Goal: Task Accomplishment & Management: Manage account settings

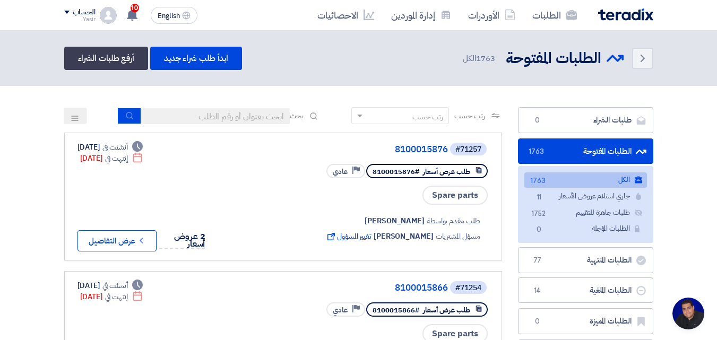
scroll to position [50, 0]
type input "911"
click at [121, 117] on button "submit" at bounding box center [129, 116] width 23 height 16
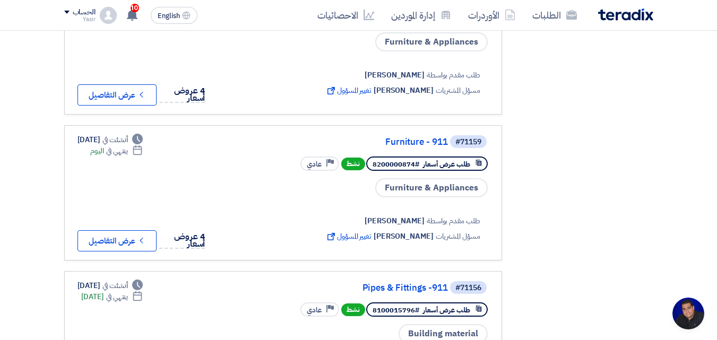
scroll to position [1062, 0]
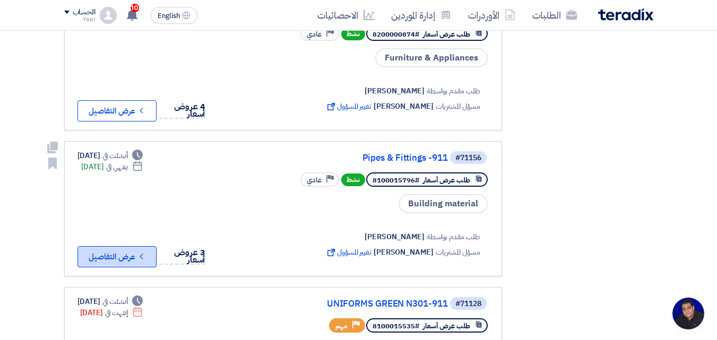
click at [140, 252] on icon "Check details" at bounding box center [141, 257] width 10 height 10
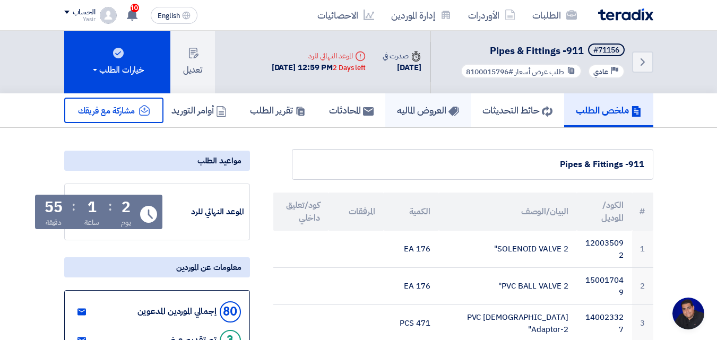
click at [409, 116] on h5 "العروض الماليه" at bounding box center [428, 110] width 62 height 12
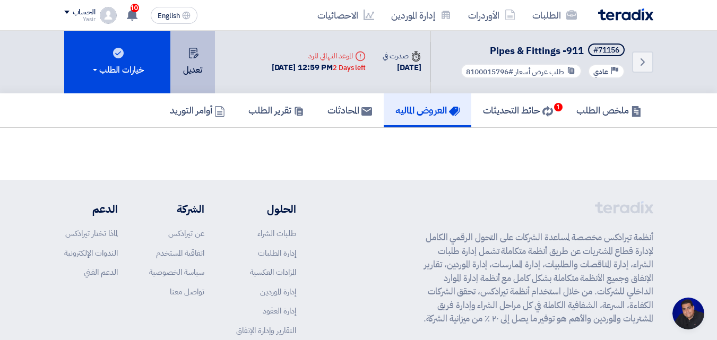
click at [200, 76] on button "تعديل" at bounding box center [192, 62] width 45 height 63
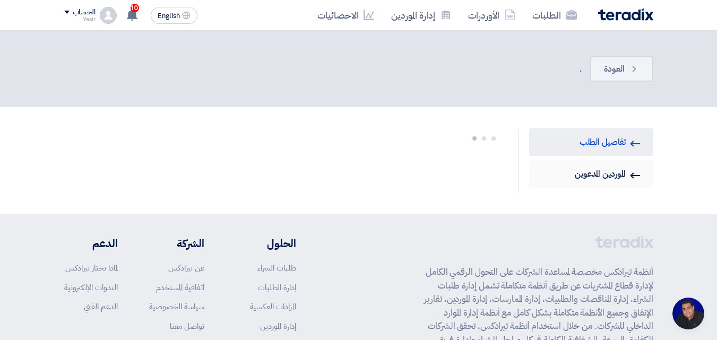
click at [590, 176] on link "Invited Suppliers الموردين المدعوين" at bounding box center [591, 174] width 124 height 28
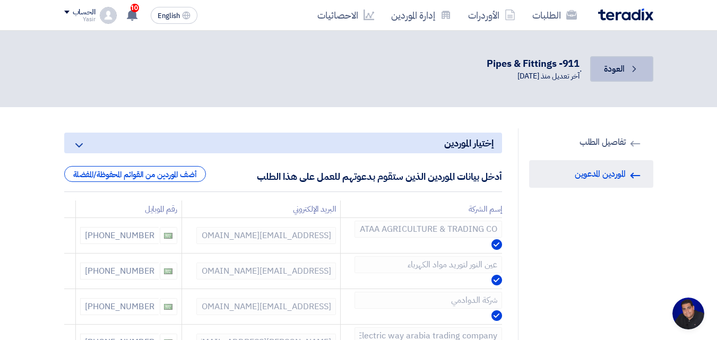
click at [631, 75] on link "Back العودة" at bounding box center [621, 68] width 63 height 25
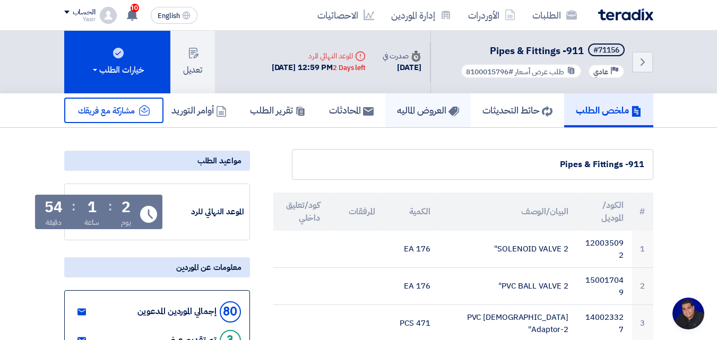
click at [403, 116] on h5 "العروض الماليه" at bounding box center [428, 110] width 62 height 12
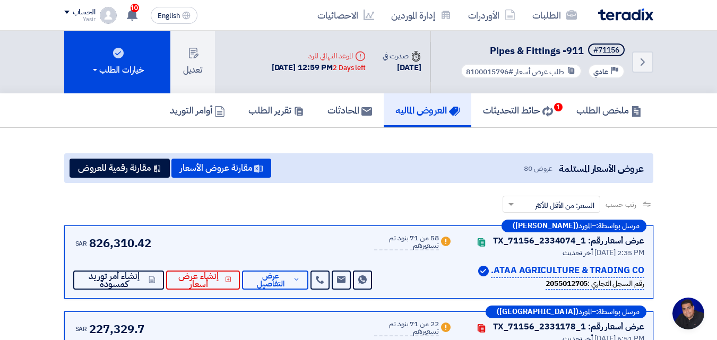
click at [15, 108] on div "ملخص الطلب حائط التحديثات 1 [PERSON_NAME] المحادثات تقرير الطلب أوامر التوريد" at bounding box center [358, 110] width 717 height 35
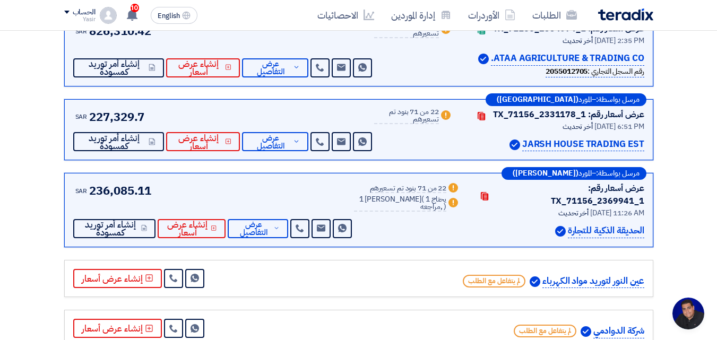
scroll to position [159, 0]
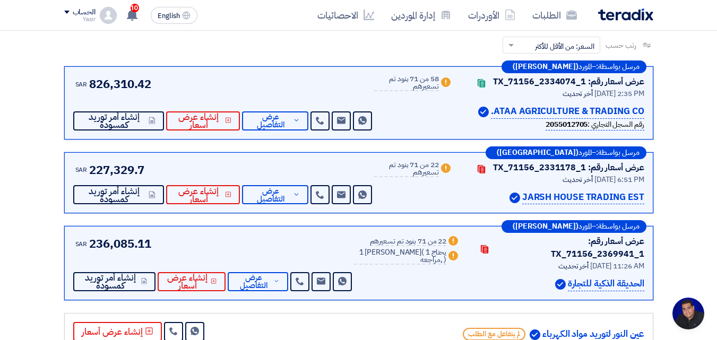
drag, startPoint x: 567, startPoint y: 273, endPoint x: 544, endPoint y: 209, distance: 67.8
click at [647, 268] on div "مرسل بواسطة: – المورد ([PERSON_NAME]) عرض أسعار رقم: TX_71156_2369941_1 Contact…" at bounding box center [358, 263] width 589 height 74
drag, startPoint x: 523, startPoint y: 198, endPoint x: 565, endPoint y: 151, distance: 63.5
click at [647, 190] on div "مرسل بواسطة: – المورد ([GEOGRAPHIC_DATA]) عرض أسعار رقم: TX_71156_2331178_1 Con…" at bounding box center [358, 183] width 589 height 62
click at [492, 110] on p "ATAA AGRICULTURE & TRADING CO." at bounding box center [567, 112] width 153 height 14
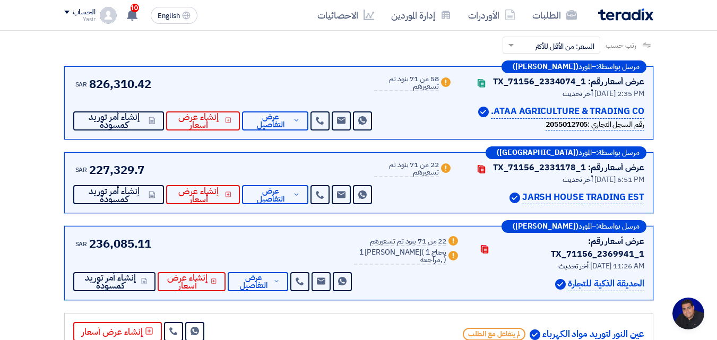
drag, startPoint x: 584, startPoint y: 113, endPoint x: 485, endPoint y: 115, distance: 98.8
click at [485, 115] on div "ATAA AGRICULTURE & TRADING CO." at bounding box center [555, 112] width 179 height 14
click at [430, 130] on div "Warn 58 من 71 بنود تم تسعيرهم" at bounding box center [413, 102] width 78 height 55
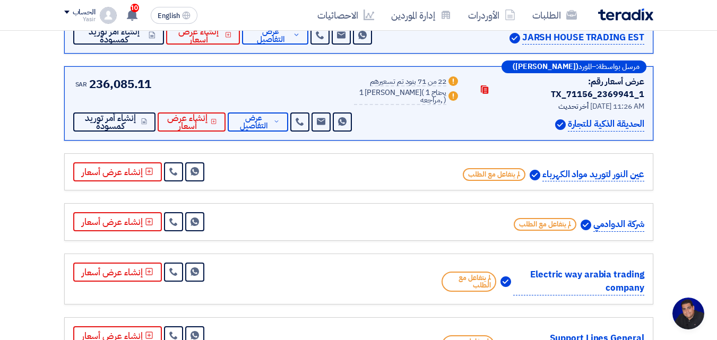
scroll to position [318, 0]
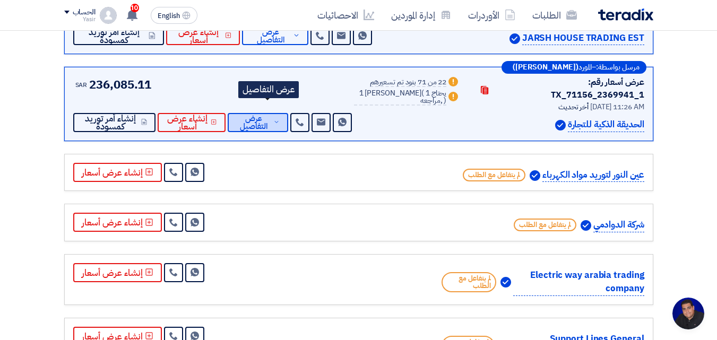
click at [255, 115] on span "عرض التفاصيل" at bounding box center [253, 123] width 35 height 16
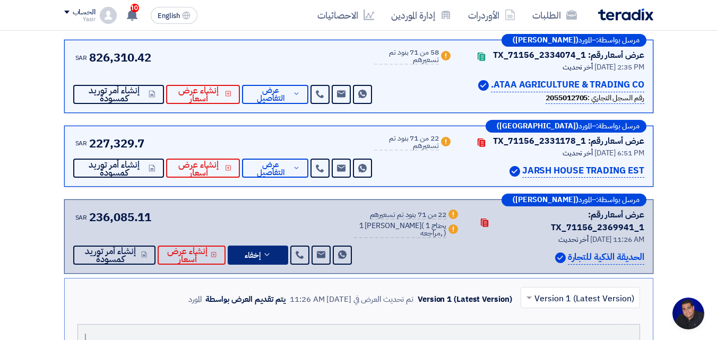
scroll to position [159, 0]
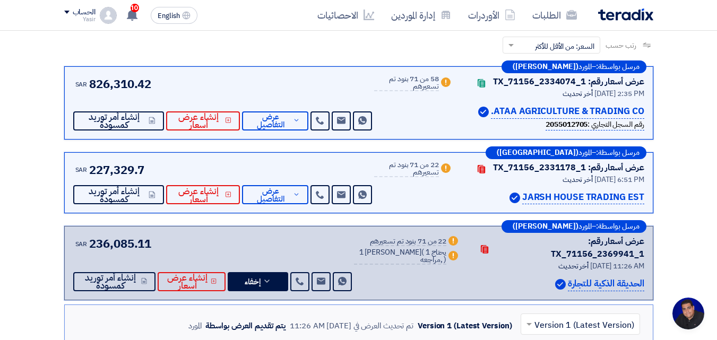
drag, startPoint x: 444, startPoint y: 274, endPoint x: 397, endPoint y: 206, distance: 83.2
click at [397, 206] on div "مرسل بواسطة: – المورد ([GEOGRAPHIC_DATA]) عرض أسعار رقم: TX_71156_2331178_1 Con…" at bounding box center [358, 183] width 589 height 62
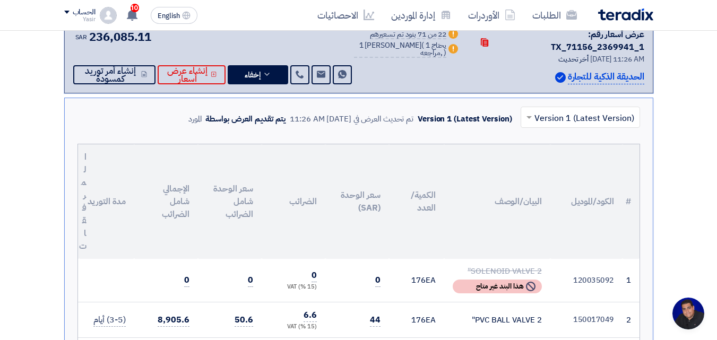
scroll to position [0, 0]
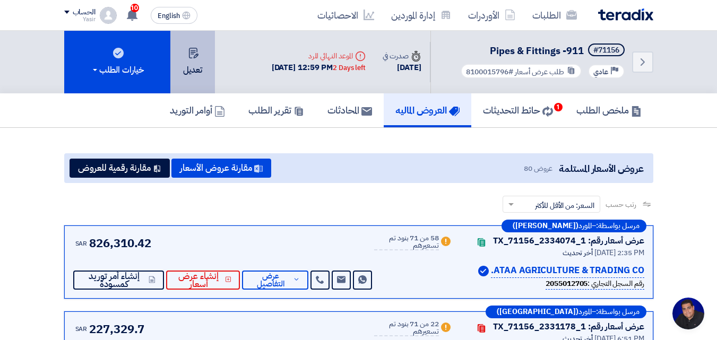
click at [198, 71] on button "تعديل" at bounding box center [192, 62] width 45 height 63
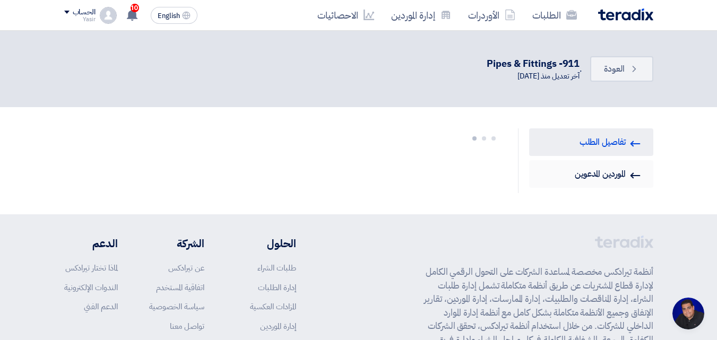
drag, startPoint x: 575, startPoint y: 179, endPoint x: 593, endPoint y: 177, distance: 18.6
click at [575, 178] on link "Invited Suppliers الموردين المدعوين" at bounding box center [591, 174] width 124 height 28
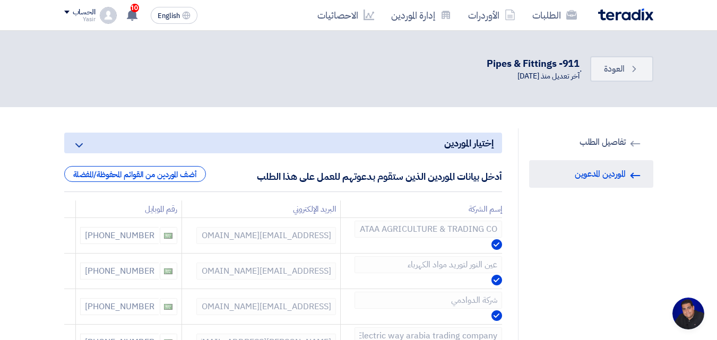
click at [595, 177] on link "Invited Suppliers الموردين المدعوين" at bounding box center [591, 174] width 124 height 28
click at [453, 144] on h5 "إختيار الموردين Minimize/Maximize Category" at bounding box center [283, 143] width 438 height 21
click at [183, 177] on div "أضف الموردين من القوائم المحفوظة/المفضلة" at bounding box center [135, 174] width 142 height 16
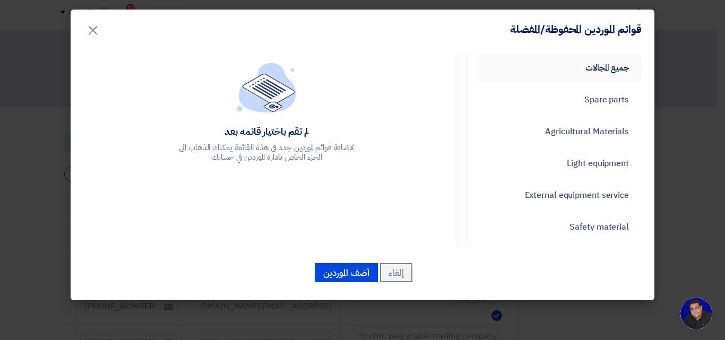
click at [575, 72] on link "جميع المجالات" at bounding box center [559, 68] width 165 height 28
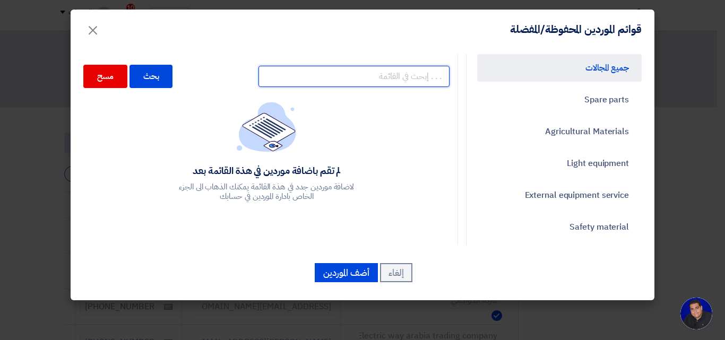
click at [408, 76] on input "text" at bounding box center [354, 76] width 191 height 21
type input "المنيف"
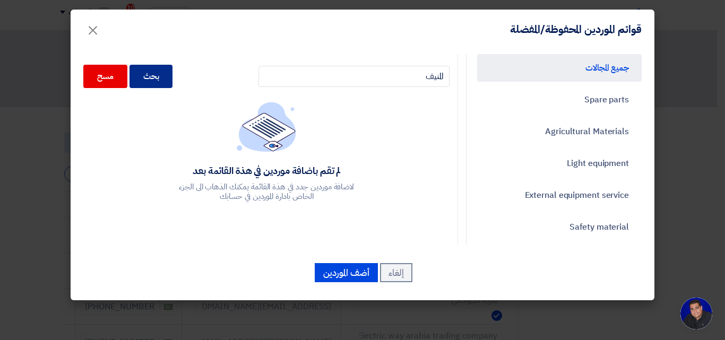
click at [157, 73] on div "بحث" at bounding box center [152, 76] width 44 height 23
click at [173, 76] on div "بحث" at bounding box center [152, 76] width 44 height 23
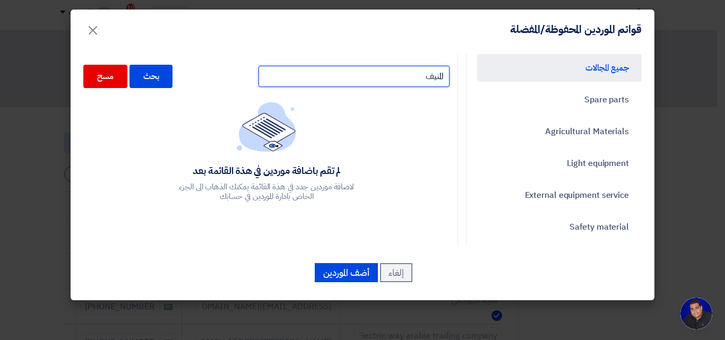
drag, startPoint x: 422, startPoint y: 76, endPoint x: 404, endPoint y: 79, distance: 17.7
click at [494, 81] on div "جميع المجالات Spare parts Agricultural Materials Light equipment External equip…" at bounding box center [362, 149] width 574 height 191
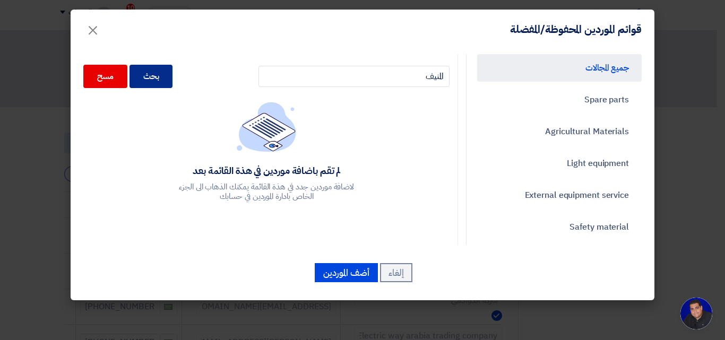
click at [169, 82] on div "بحث" at bounding box center [152, 76] width 44 height 23
drag, startPoint x: 342, startPoint y: 92, endPoint x: 347, endPoint y: 81, distance: 11.9
click at [343, 91] on div "المنيف بحث مسح" at bounding box center [266, 76] width 366 height 34
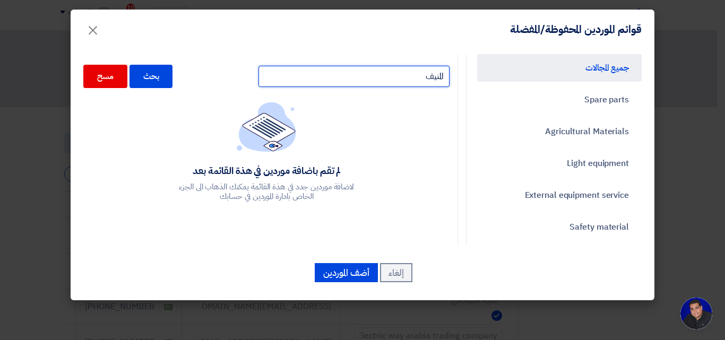
click at [347, 81] on input "المنيف" at bounding box center [354, 76] width 191 height 21
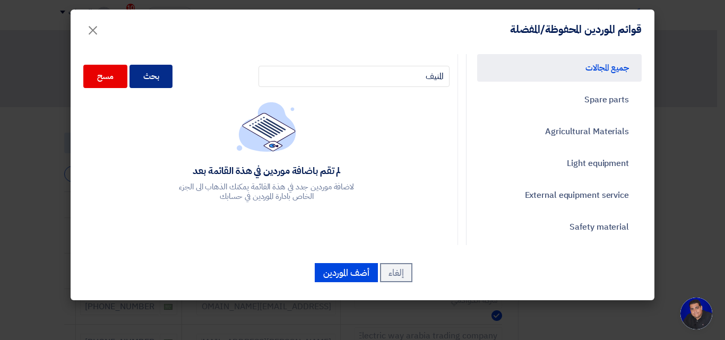
click at [173, 76] on div "بحث" at bounding box center [152, 76] width 44 height 23
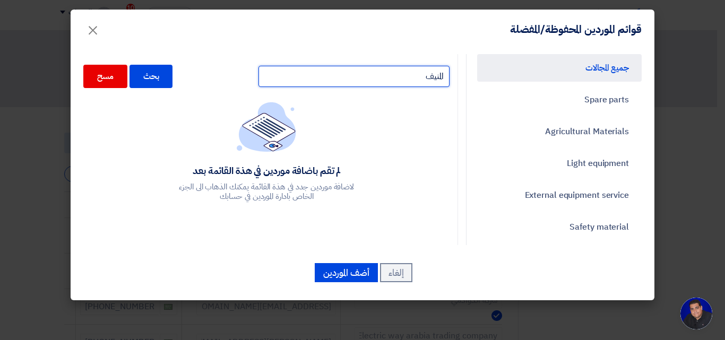
click at [407, 73] on input "المنيف" at bounding box center [354, 76] width 191 height 21
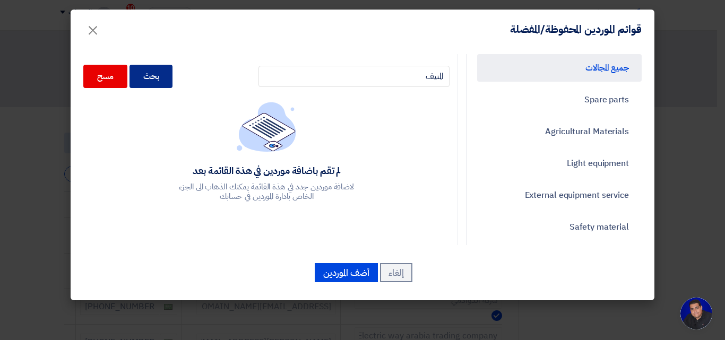
click at [170, 83] on div "بحث" at bounding box center [152, 76] width 44 height 23
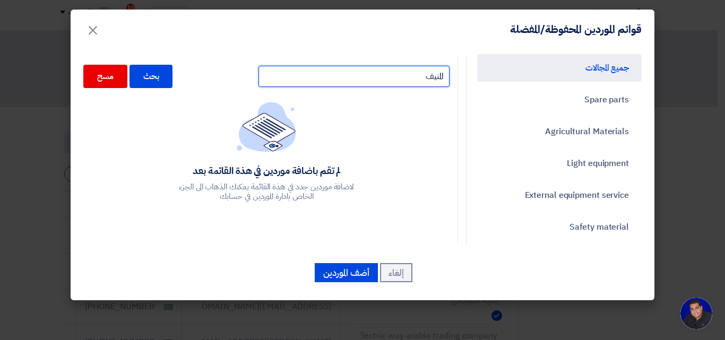
click at [373, 77] on input "المنيف" at bounding box center [354, 76] width 191 height 21
click at [337, 78] on input "text" at bounding box center [354, 76] width 191 height 21
type input "ا"
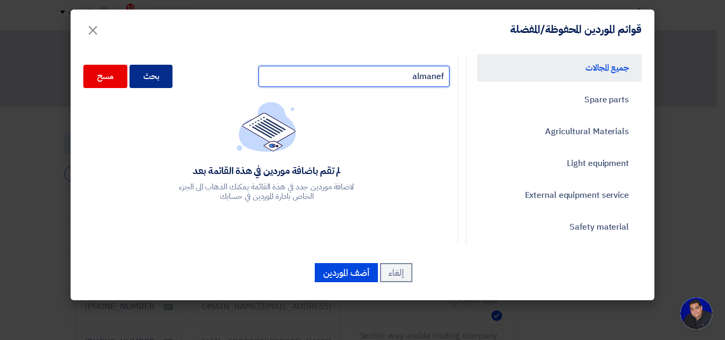
type input "almanef"
click at [163, 75] on div "بحث" at bounding box center [152, 76] width 44 height 23
click at [157, 79] on div "بحث" at bounding box center [152, 76] width 44 height 23
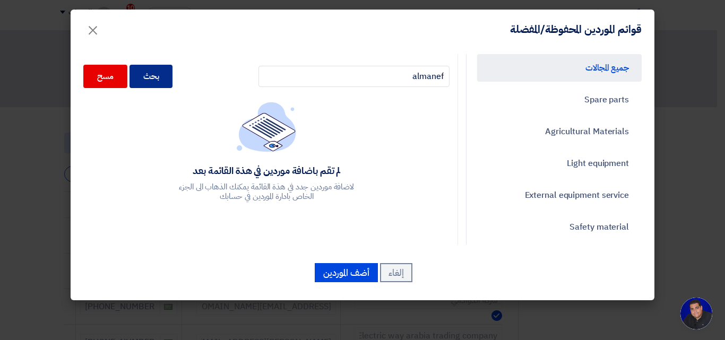
click at [157, 79] on div "بحث" at bounding box center [152, 76] width 44 height 23
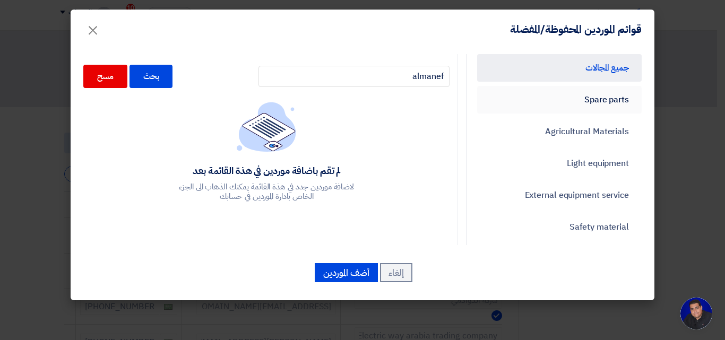
click at [570, 105] on link "Spare parts" at bounding box center [559, 100] width 165 height 28
click at [573, 136] on link "Agricultural Materials" at bounding box center [559, 132] width 165 height 28
click at [572, 135] on link "Agricultural Materials" at bounding box center [559, 132] width 165 height 28
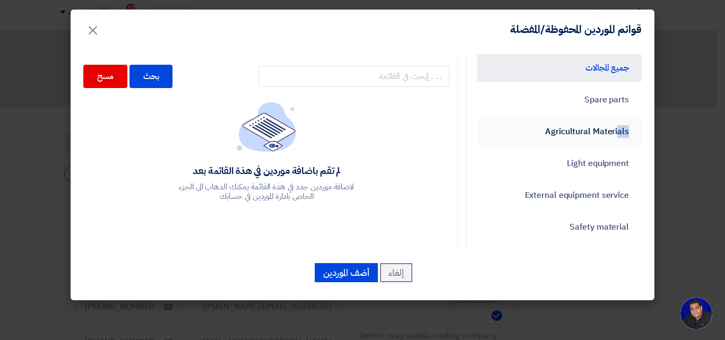
click at [572, 135] on link "Agricultural Materials" at bounding box center [559, 132] width 165 height 28
click at [522, 156] on link "Light equipment" at bounding box center [559, 164] width 165 height 28
click at [398, 273] on button "إلغاء" at bounding box center [396, 272] width 32 height 19
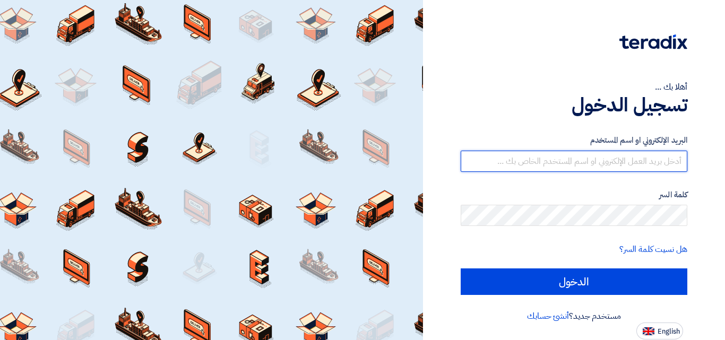
type input "[EMAIL_ADDRESS][DOMAIN_NAME]"
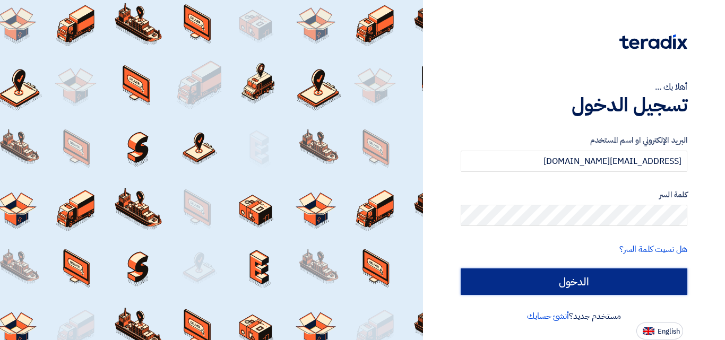
click at [536, 285] on input "الدخول" at bounding box center [574, 282] width 227 height 27
type input "Sign in"
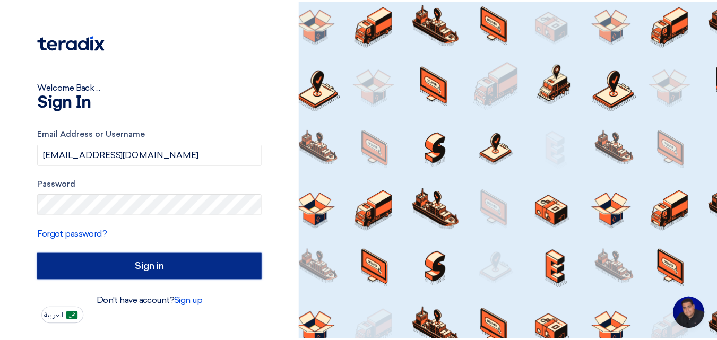
scroll to position [50, 0]
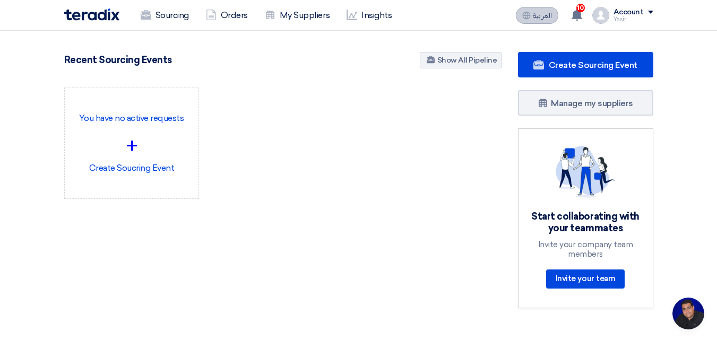
click at [541, 20] on button "العربية ع" at bounding box center [537, 15] width 42 height 17
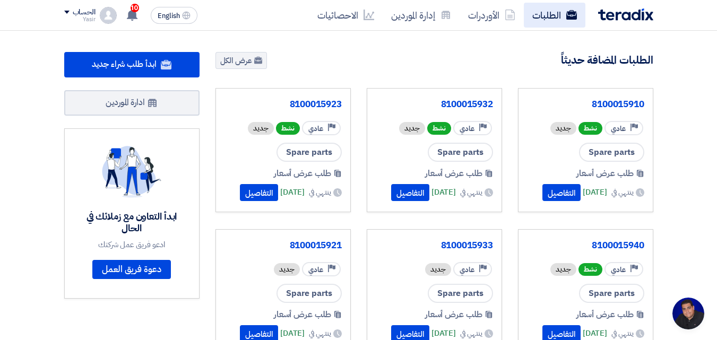
click at [541, 8] on link "الطلبات" at bounding box center [555, 15] width 62 height 25
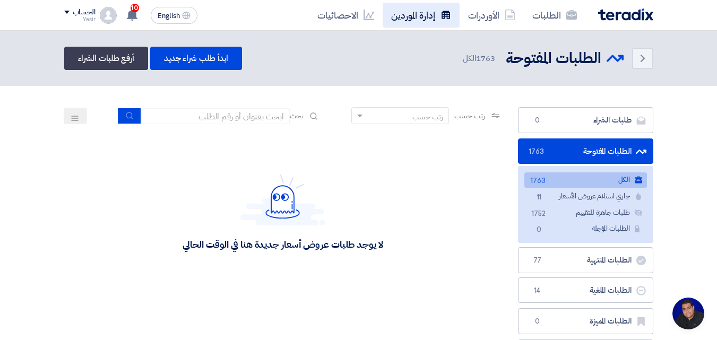
click at [421, 10] on link "إدارة الموردين" at bounding box center [421, 15] width 77 height 25
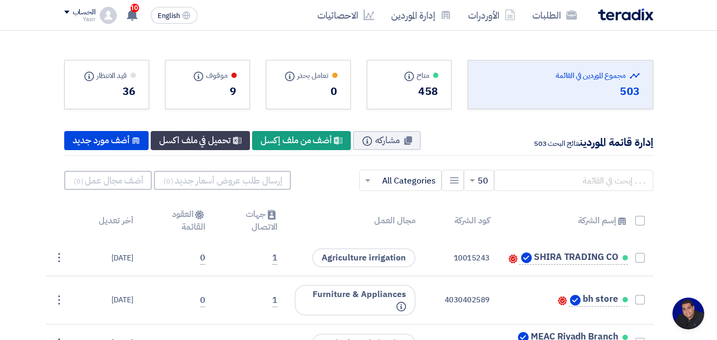
click at [427, 96] on div "458" at bounding box center [409, 91] width 58 height 16
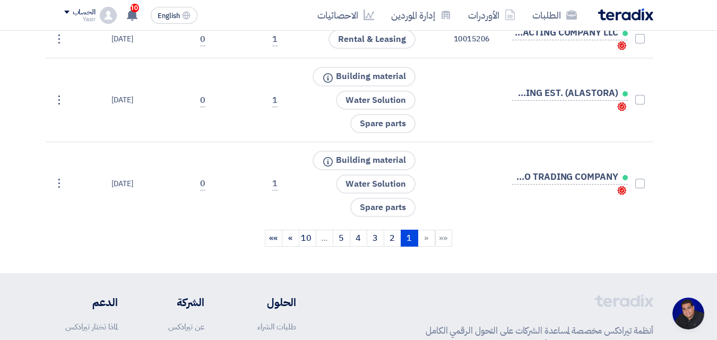
scroll to position [2548, 0]
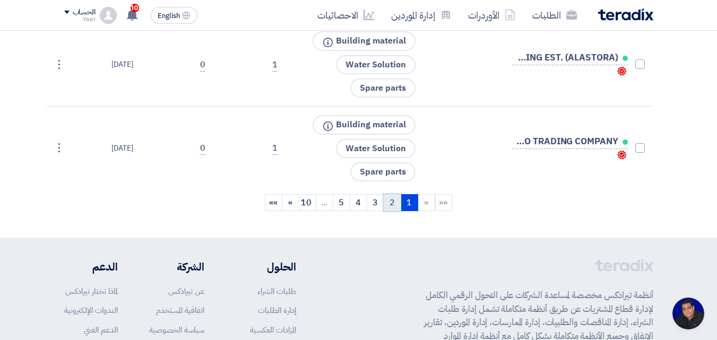
click at [391, 204] on link "2" at bounding box center [393, 202] width 18 height 17
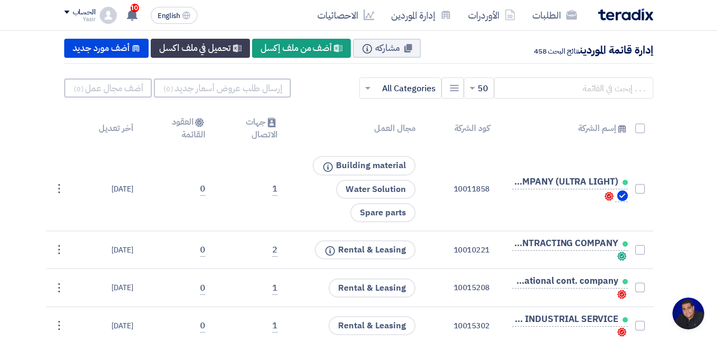
scroll to position [0, 0]
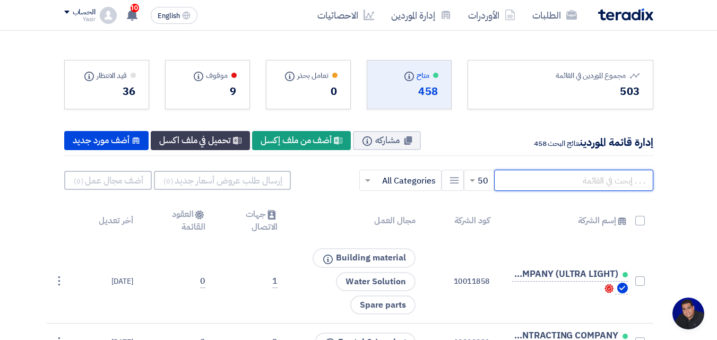
click at [533, 183] on input "text" at bounding box center [573, 180] width 159 height 21
type input "elbow 45"
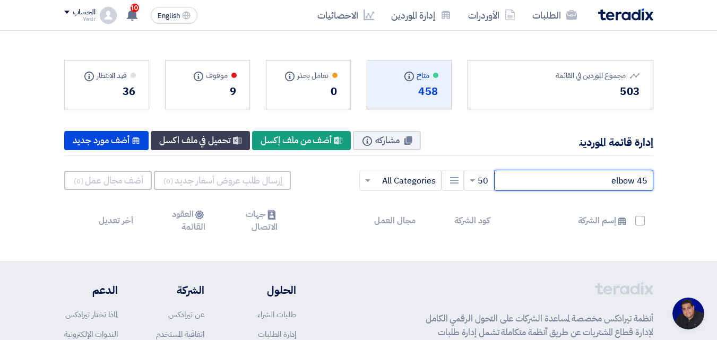
click at [558, 172] on input "elbow 45" at bounding box center [573, 180] width 159 height 21
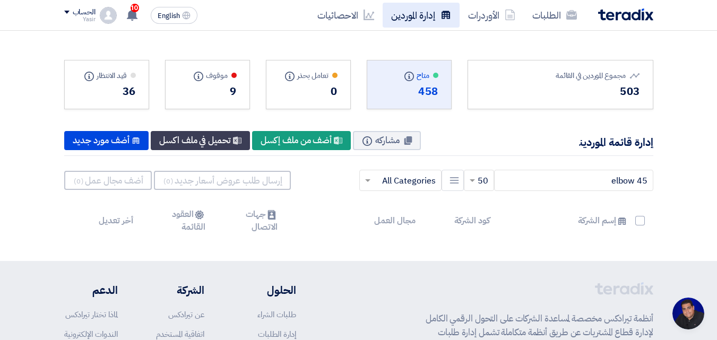
click at [426, 19] on link "إدارة الموردين" at bounding box center [421, 15] width 77 height 25
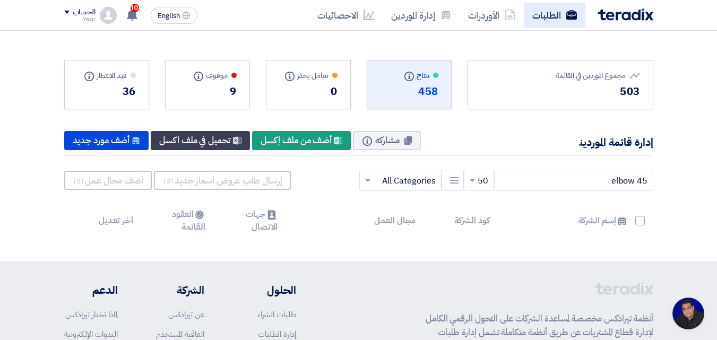
click at [547, 20] on link "الطلبات" at bounding box center [555, 15] width 62 height 25
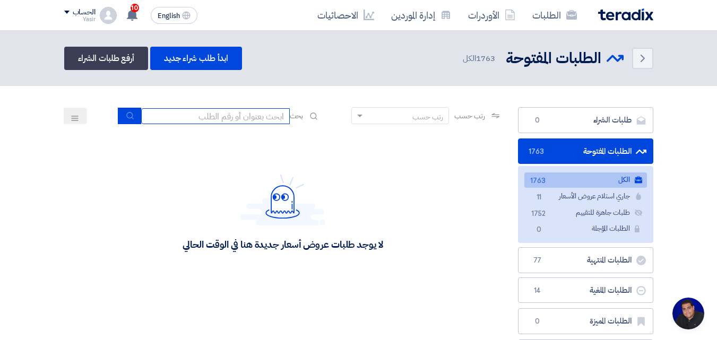
click at [199, 115] on input at bounding box center [215, 116] width 149 height 16
type input "911"
click at [132, 118] on button "submit" at bounding box center [129, 116] width 23 height 16
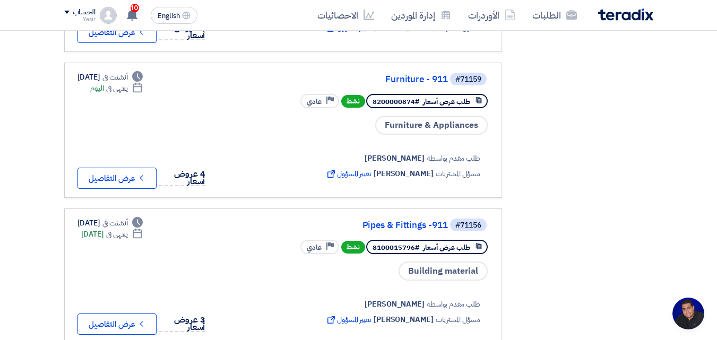
scroll to position [1115, 0]
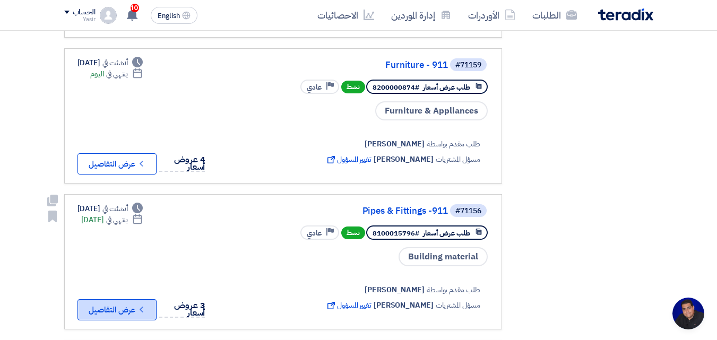
click at [135, 299] on button "Check details عرض التفاصيل" at bounding box center [116, 309] width 79 height 21
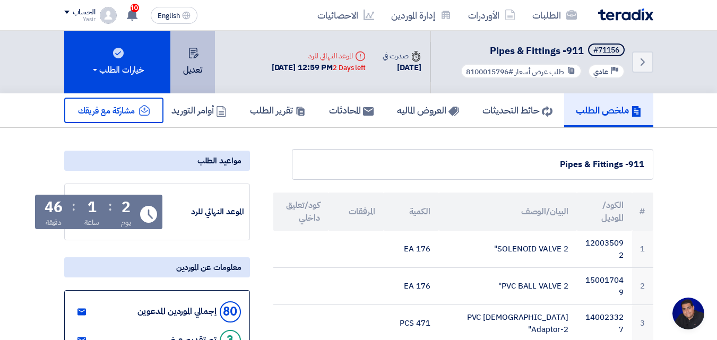
click at [193, 75] on button "تعديل" at bounding box center [192, 62] width 45 height 63
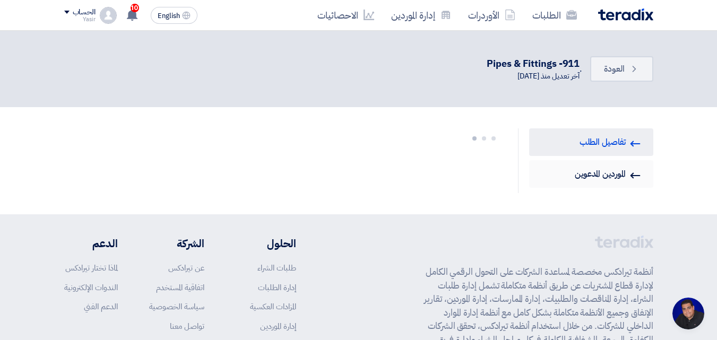
click at [620, 177] on link "Invited Suppliers الموردين المدعوين" at bounding box center [591, 174] width 124 height 28
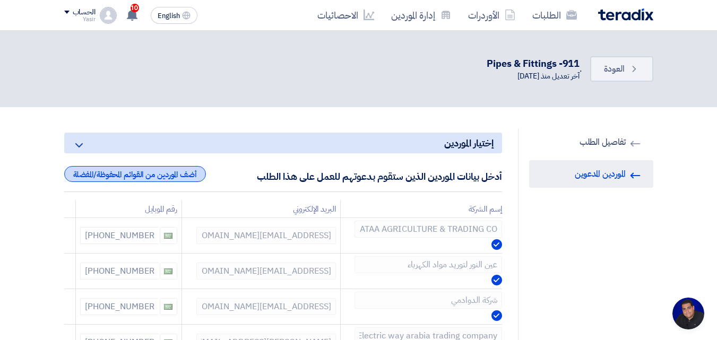
click at [191, 175] on div "أضف الموردين من القوائم المحفوظة/المفضلة" at bounding box center [135, 174] width 142 height 16
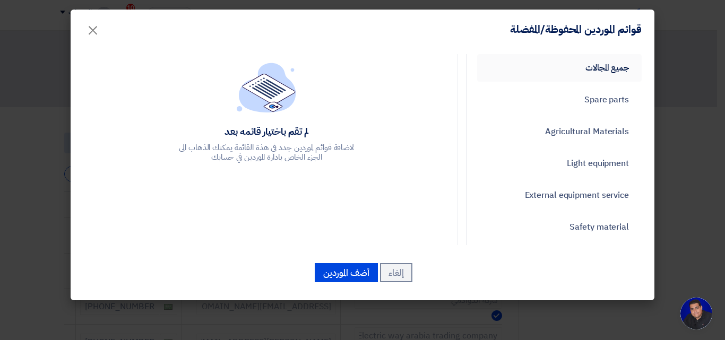
click at [588, 67] on link "جميع المجالات" at bounding box center [559, 68] width 165 height 28
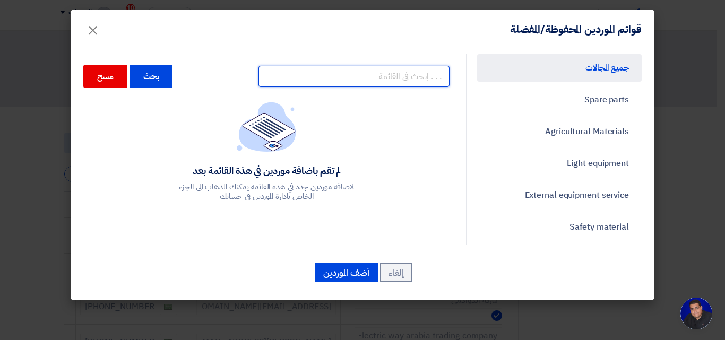
click at [325, 77] on input "text" at bounding box center [354, 76] width 191 height 21
type input "elbow"
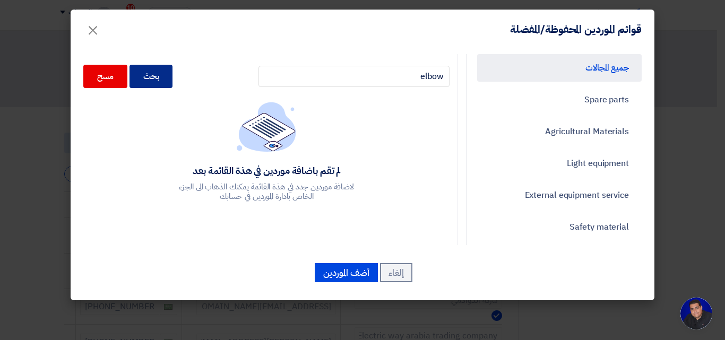
click at [149, 86] on div "بحث" at bounding box center [152, 76] width 44 height 23
click at [157, 72] on div "بحث" at bounding box center [152, 76] width 44 height 23
click at [158, 72] on div "بحث" at bounding box center [152, 76] width 44 height 23
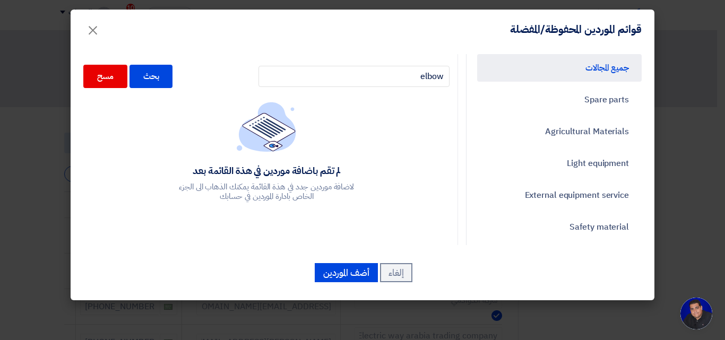
click at [228, 89] on div "elbow بحث مسح" at bounding box center [266, 76] width 366 height 34
click at [156, 77] on div "بحث" at bounding box center [152, 76] width 44 height 23
click at [156, 78] on div "بحث" at bounding box center [152, 76] width 44 height 23
click at [308, 77] on input "elbow" at bounding box center [354, 76] width 191 height 21
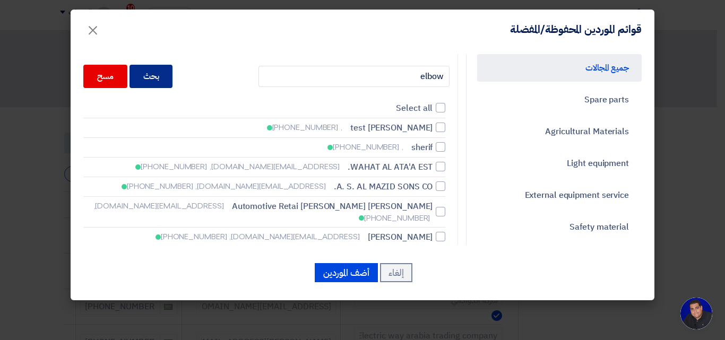
click at [163, 71] on div "بحث" at bounding box center [152, 76] width 44 height 23
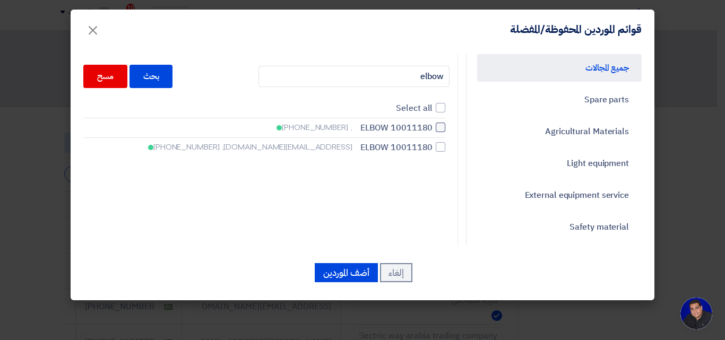
click at [397, 126] on span "ELBOW 10011180" at bounding box center [396, 128] width 73 height 13
click at [426, 126] on input "ELBOW 10011180 , +966569886704" at bounding box center [429, 127] width 7 height 7
checkbox input "true"
click at [409, 148] on span "ELBOW 10011180" at bounding box center [396, 147] width 73 height 13
click at [426, 148] on input "ELBOW 10011180 qamer.hanif@elbow45.com, +966569886704" at bounding box center [429, 147] width 7 height 7
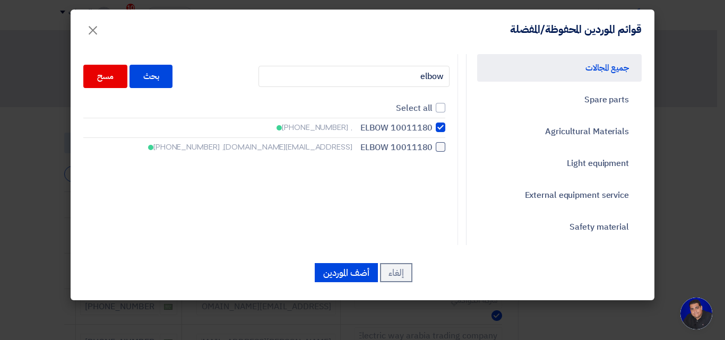
checkbox input "true"
click at [355, 267] on button "أضف الموردين" at bounding box center [346, 272] width 63 height 19
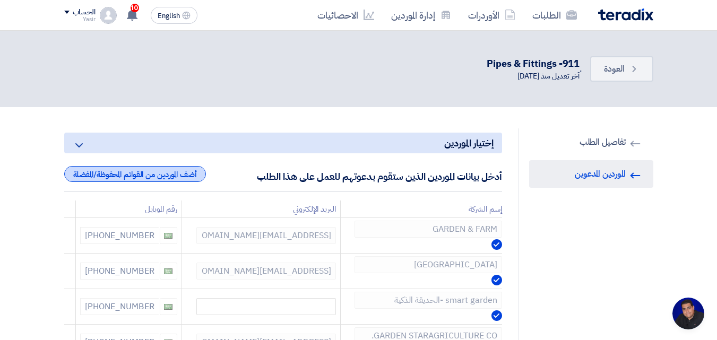
click at [175, 174] on div "أضف الموردين من القوائم المحفوظة/المفضلة" at bounding box center [135, 174] width 142 height 16
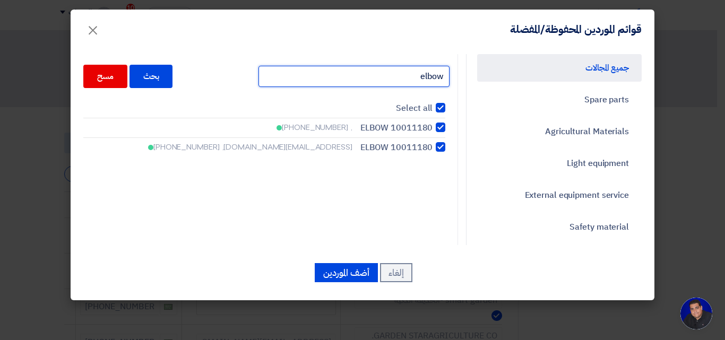
drag, startPoint x: 390, startPoint y: 79, endPoint x: 497, endPoint y: 72, distance: 107.4
click at [497, 72] on div "جميع المجالات Spare parts Agricultural Materials Light equipment External equip…" at bounding box center [362, 149] width 574 height 191
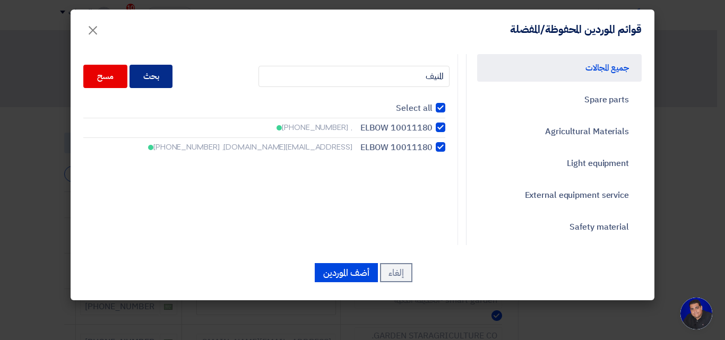
click at [158, 82] on div "بحث" at bounding box center [152, 76] width 44 height 23
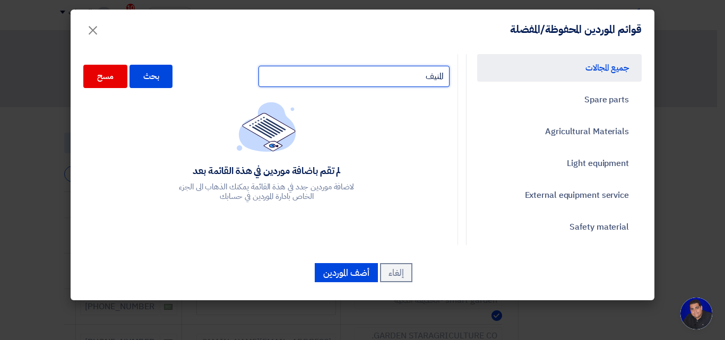
drag, startPoint x: 382, startPoint y: 78, endPoint x: 535, endPoint y: 62, distance: 154.2
click at [536, 79] on div "جميع المجالات Spare parts Agricultural Materials Light equipment External equip…" at bounding box center [362, 149] width 574 height 191
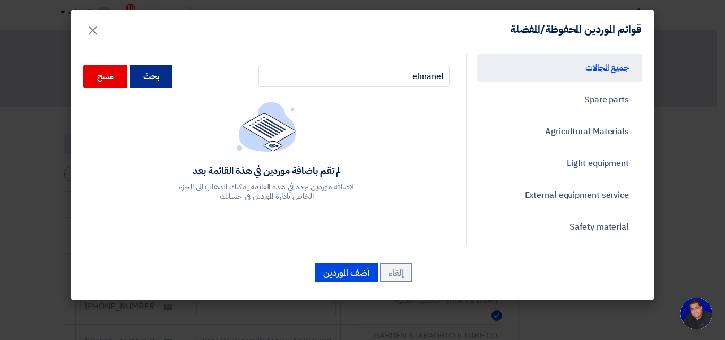
click at [173, 79] on div "بحث" at bounding box center [152, 76] width 44 height 23
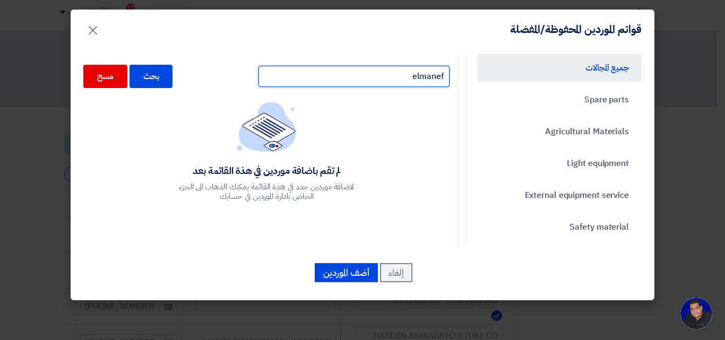
click at [447, 79] on input "elmanef" at bounding box center [354, 76] width 191 height 21
drag, startPoint x: 448, startPoint y: 76, endPoint x: 440, endPoint y: 78, distance: 8.2
click at [440, 78] on input "elmanef" at bounding box center [354, 76] width 191 height 21
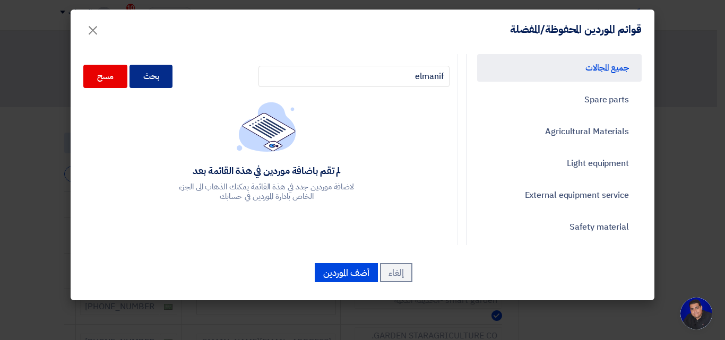
click at [146, 78] on div "بحث" at bounding box center [152, 76] width 44 height 23
click at [168, 74] on div "بحث" at bounding box center [152, 76] width 44 height 23
click at [161, 79] on div "بحث" at bounding box center [152, 76] width 44 height 23
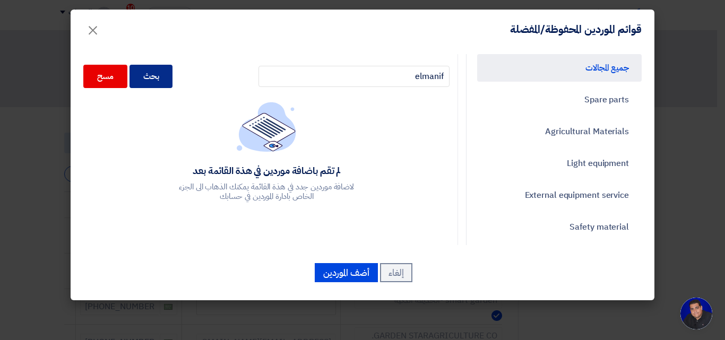
click at [161, 79] on div "بحث" at bounding box center [152, 76] width 44 height 23
click at [169, 73] on div "بحث" at bounding box center [152, 76] width 44 height 23
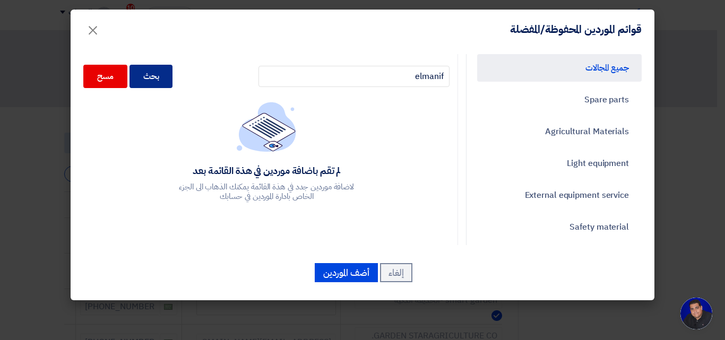
click at [169, 73] on div "بحث" at bounding box center [152, 76] width 44 height 23
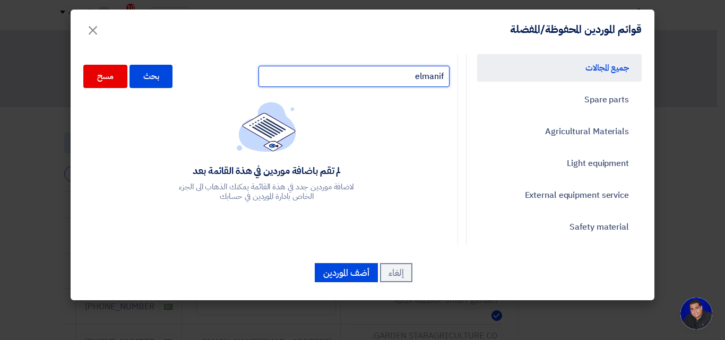
click at [424, 77] on input "elmanif" at bounding box center [354, 76] width 191 height 21
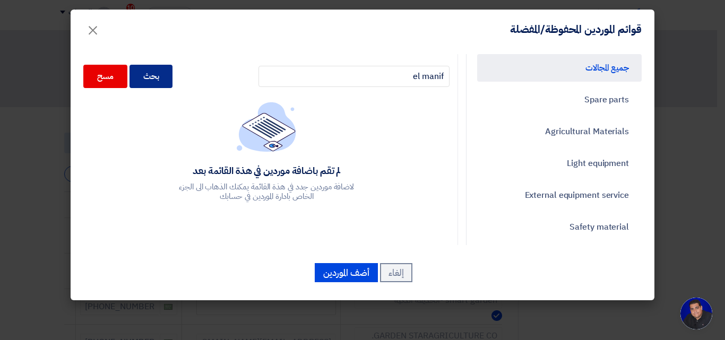
click at [165, 73] on div "بحث" at bounding box center [152, 76] width 44 height 23
click at [168, 76] on div "بحث" at bounding box center [152, 76] width 44 height 23
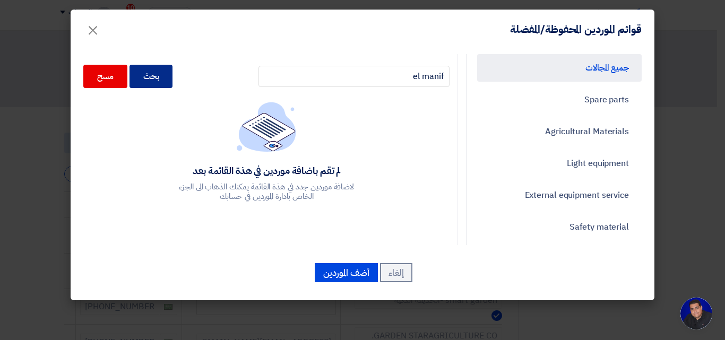
click at [168, 76] on div "بحث" at bounding box center [152, 76] width 44 height 23
click at [170, 75] on div "بحث" at bounding box center [152, 76] width 44 height 23
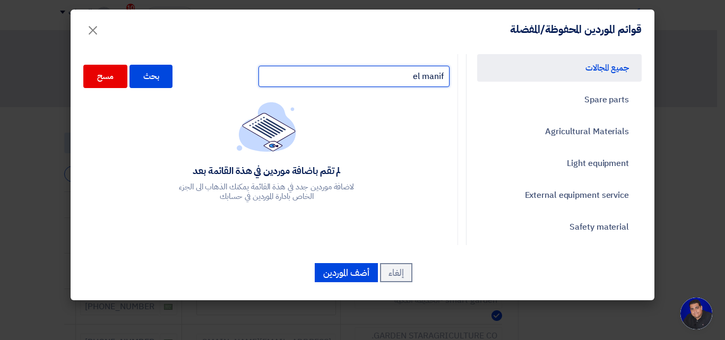
drag, startPoint x: 421, startPoint y: 77, endPoint x: 408, endPoint y: 77, distance: 12.7
click at [408, 77] on input "el manif" at bounding box center [354, 76] width 191 height 21
type input "al manif"
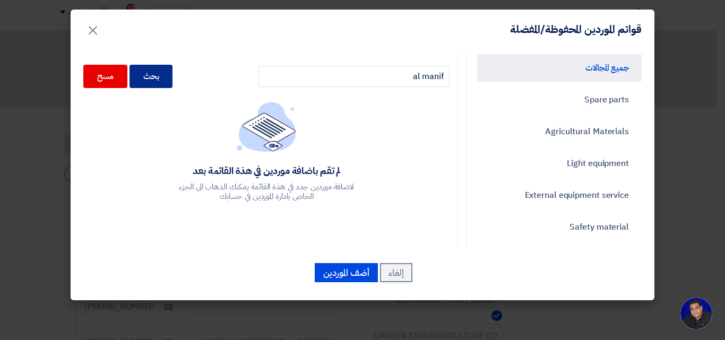
click at [170, 73] on div "بحث" at bounding box center [152, 76] width 44 height 23
click at [170, 75] on div "بحث" at bounding box center [152, 76] width 44 height 23
click at [160, 72] on div "بحث" at bounding box center [152, 76] width 44 height 23
click at [161, 73] on div "بحث" at bounding box center [152, 76] width 44 height 23
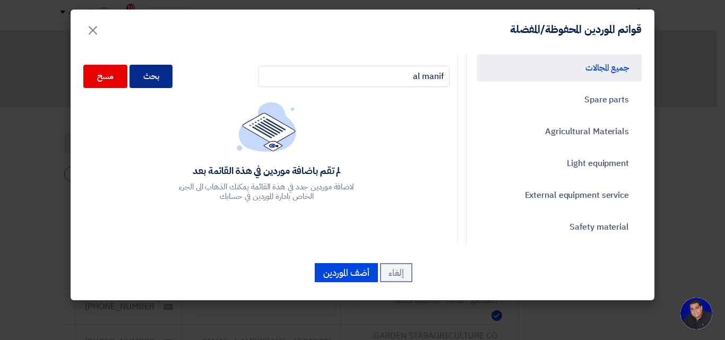
click at [162, 73] on div "بحث" at bounding box center [152, 76] width 44 height 23
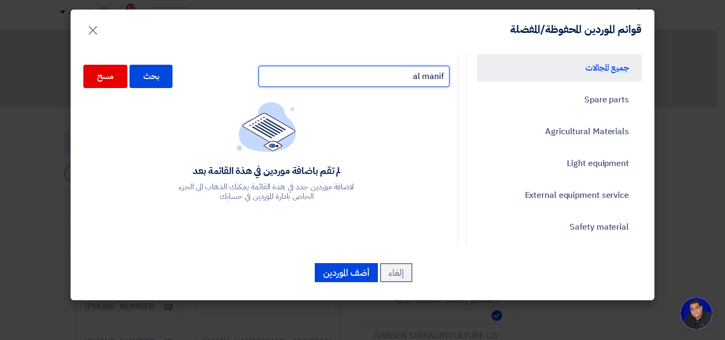
drag, startPoint x: 383, startPoint y: 76, endPoint x: 484, endPoint y: 69, distance: 101.1
click at [484, 69] on div "جميع المجالات Spare parts Agricultural Materials Light equipment External equip…" at bounding box center [362, 149] width 574 height 191
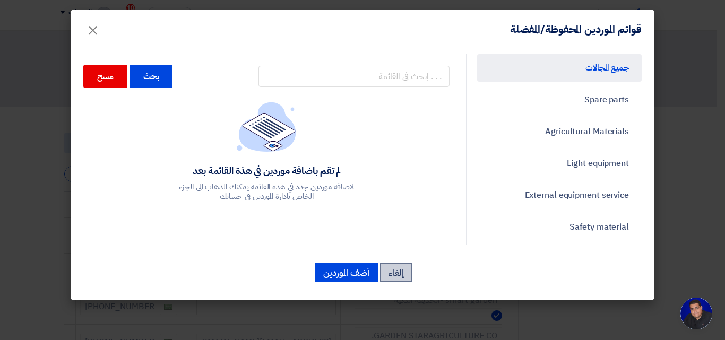
click at [394, 276] on button "إلغاء" at bounding box center [396, 272] width 32 height 19
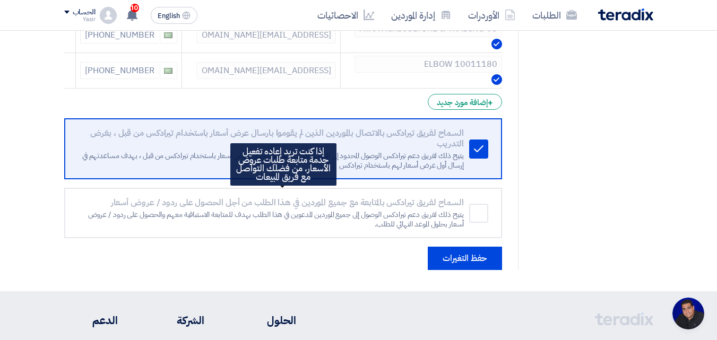
scroll to position [2654, 0]
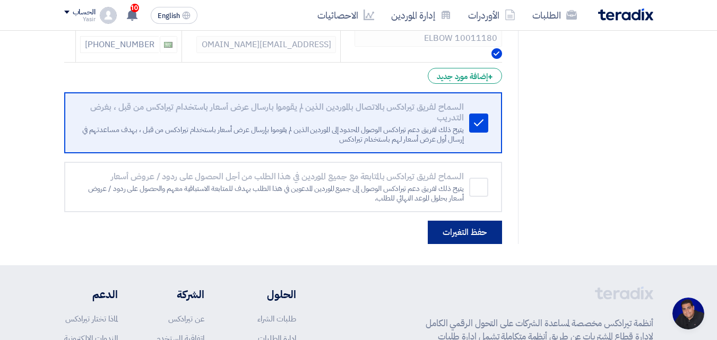
click at [450, 235] on button "حفظ التغيرات" at bounding box center [465, 232] width 74 height 23
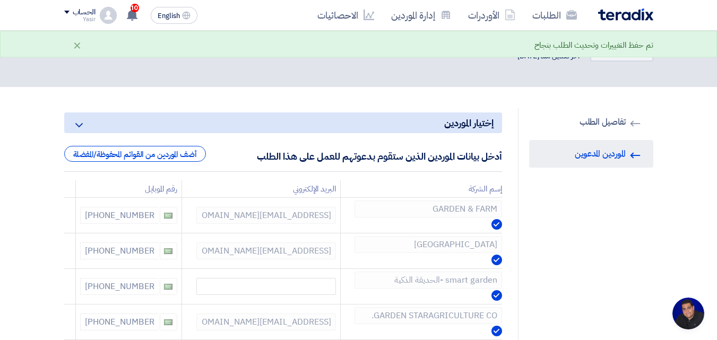
scroll to position [0, 0]
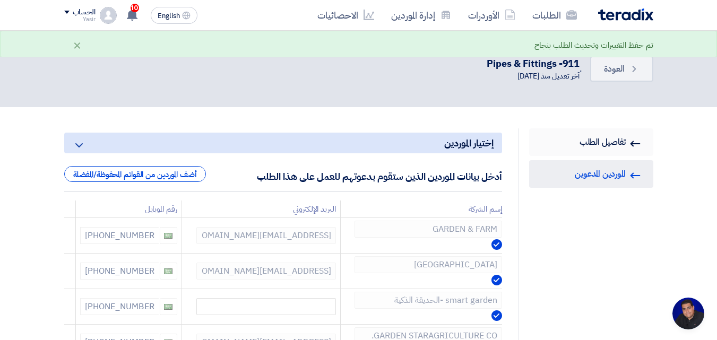
click at [574, 147] on link "RFQ Information تفاصيل الطلب" at bounding box center [591, 142] width 124 height 28
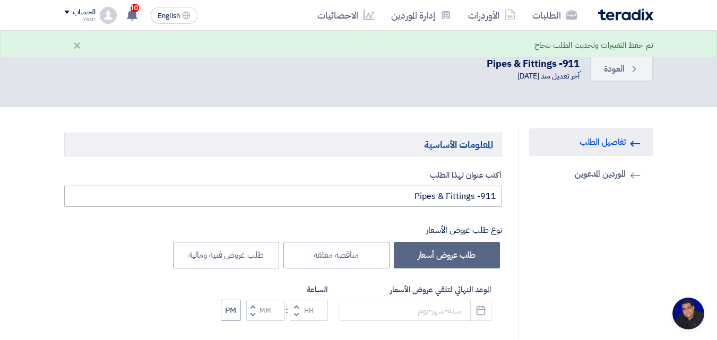
type input "9/11/2025"
type input "12"
type input "59"
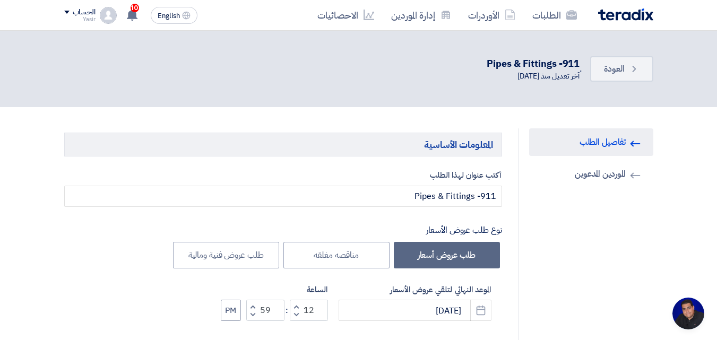
click at [423, 30] on div "الطلبات الأوردرات إدارة الموردين الاحصائيات English EN 10 لقد استلمت عرض سعر بق…" at bounding box center [358, 15] width 605 height 30
click at [424, 11] on link "إدارة الموردين" at bounding box center [421, 15] width 77 height 25
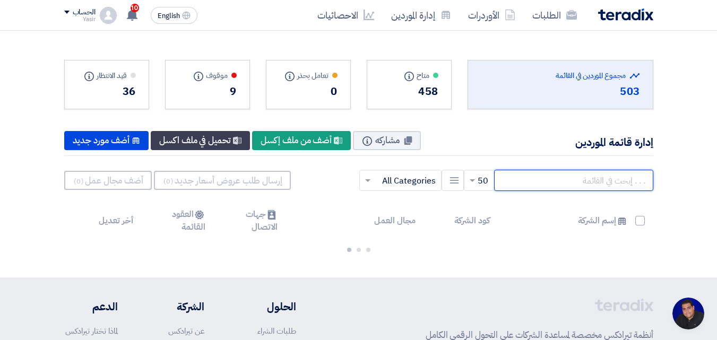
click at [549, 174] on input "text" at bounding box center [573, 180] width 159 height 21
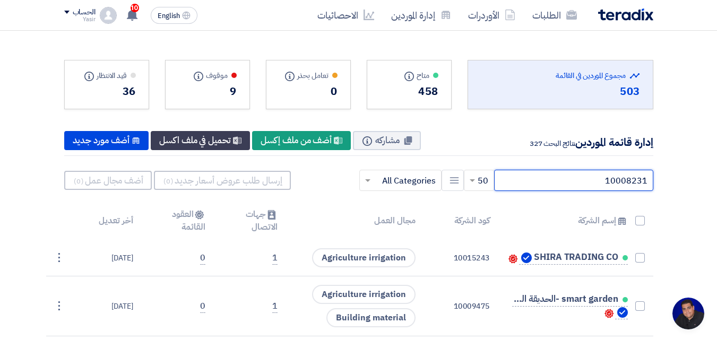
type input "10008231"
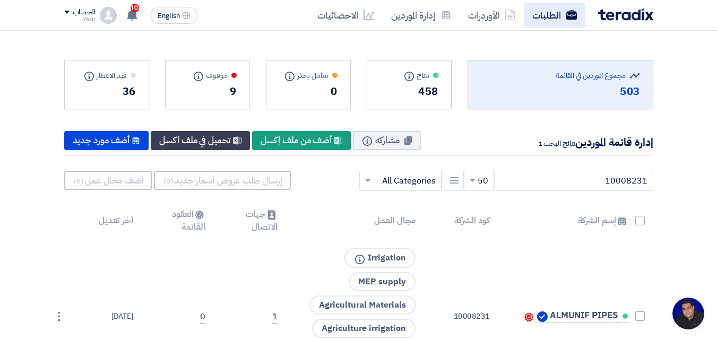
click at [559, 18] on link "الطلبات" at bounding box center [555, 15] width 62 height 25
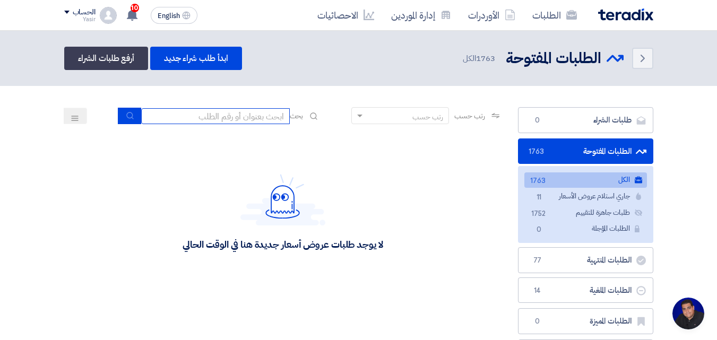
click at [238, 112] on input at bounding box center [215, 116] width 149 height 16
type input "911"
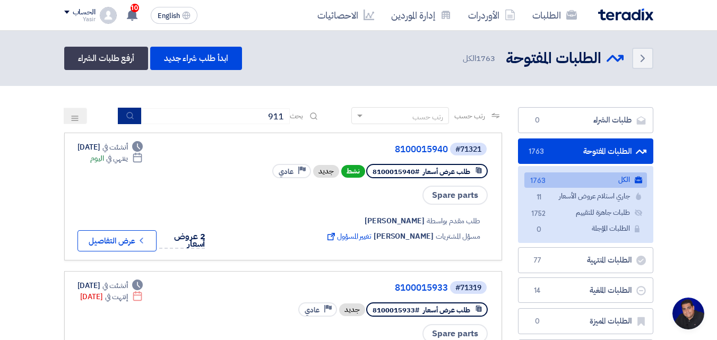
click at [132, 121] on button "submit" at bounding box center [129, 116] width 23 height 16
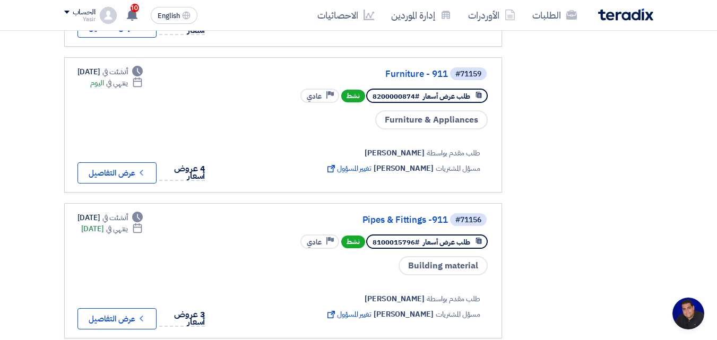
scroll to position [1115, 0]
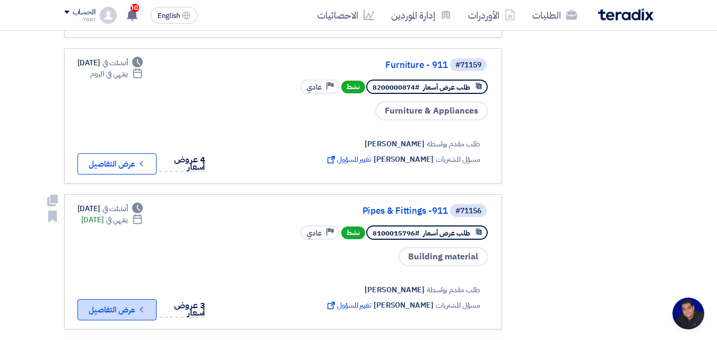
click at [147, 305] on icon "Check details" at bounding box center [141, 310] width 10 height 10
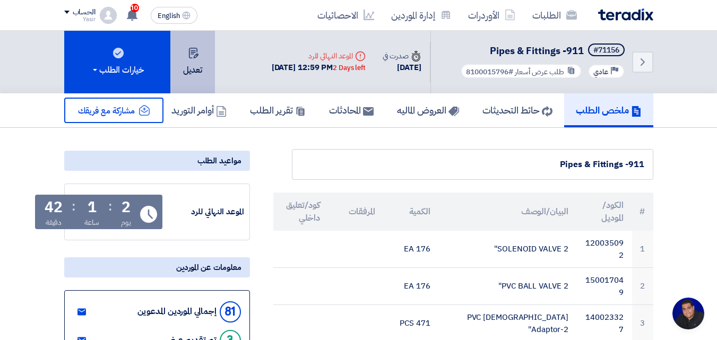
click at [188, 58] on icon at bounding box center [193, 53] width 11 height 11
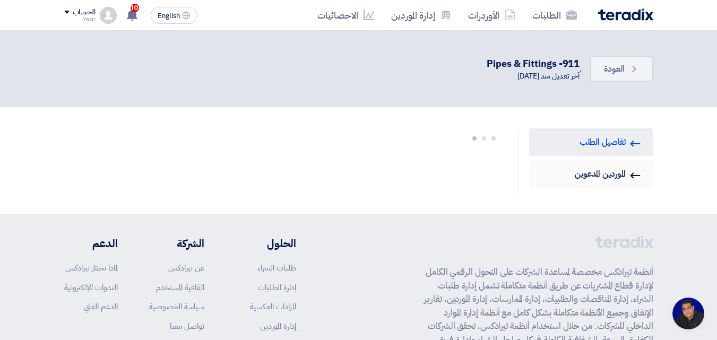
click at [581, 173] on link "Invited Suppliers الموردين المدعوين" at bounding box center [591, 174] width 124 height 28
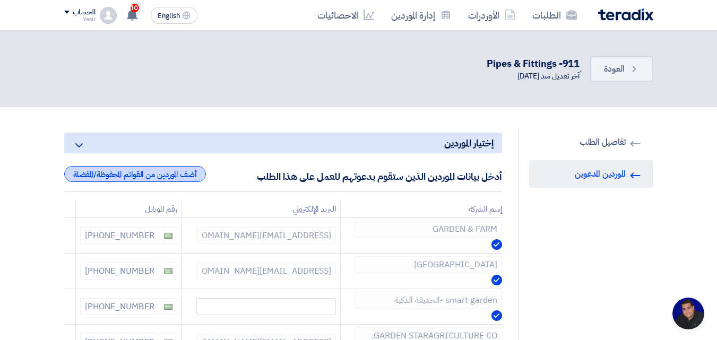
click at [194, 177] on div "أضف الموردين من القوائم المحفوظة/المفضلة" at bounding box center [135, 174] width 142 height 16
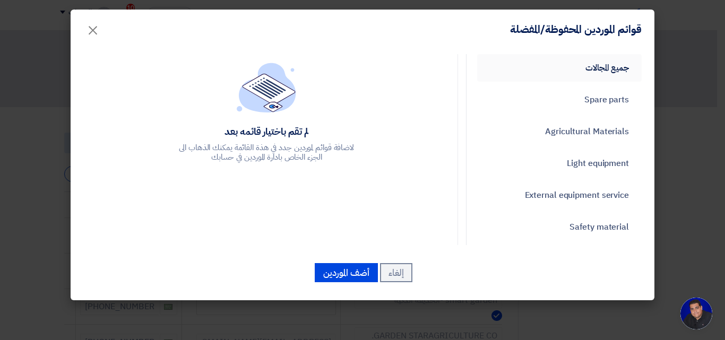
click at [503, 59] on link "جميع المجالات" at bounding box center [559, 68] width 165 height 28
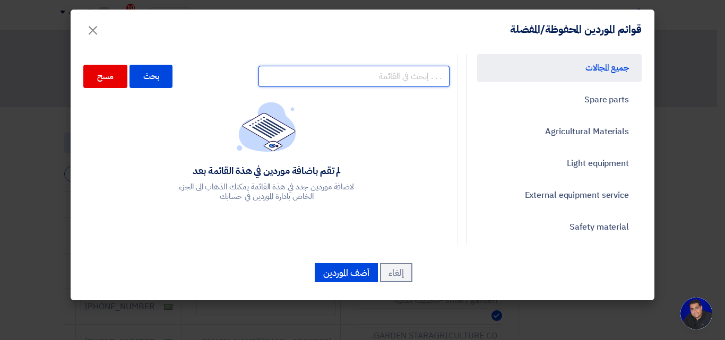
click at [323, 76] on input "text" at bounding box center [354, 76] width 191 height 21
type input "100082"
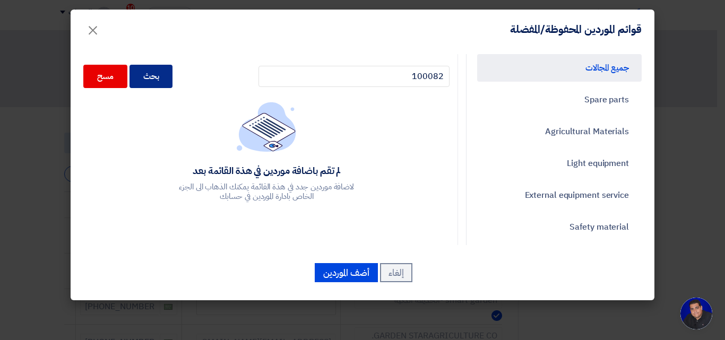
click at [169, 77] on div "بحث" at bounding box center [152, 76] width 44 height 23
click at [168, 77] on div "بحث" at bounding box center [152, 76] width 44 height 23
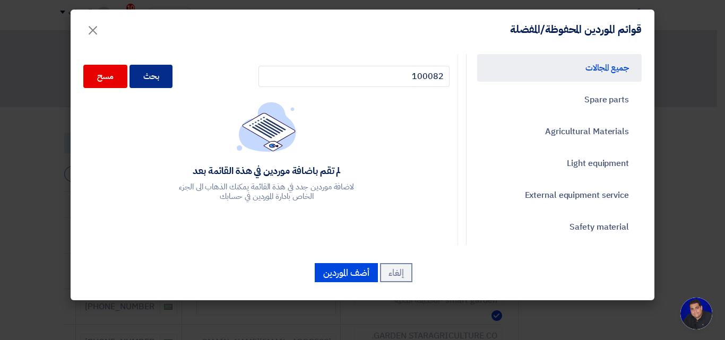
click at [168, 77] on div "بحث" at bounding box center [152, 76] width 44 height 23
click at [559, 69] on link "جميع المجالات" at bounding box center [559, 68] width 165 height 28
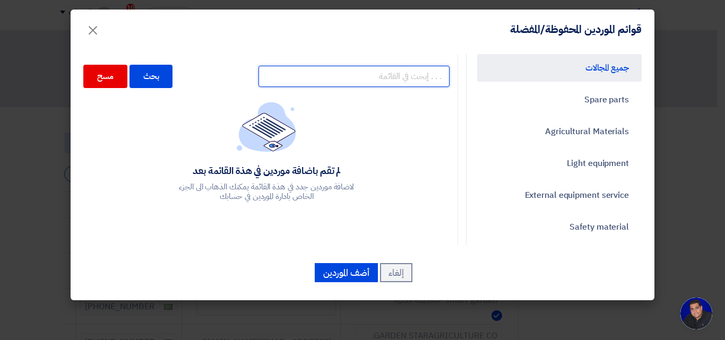
click at [421, 79] on input "text" at bounding box center [354, 76] width 191 height 21
type input "10008231"
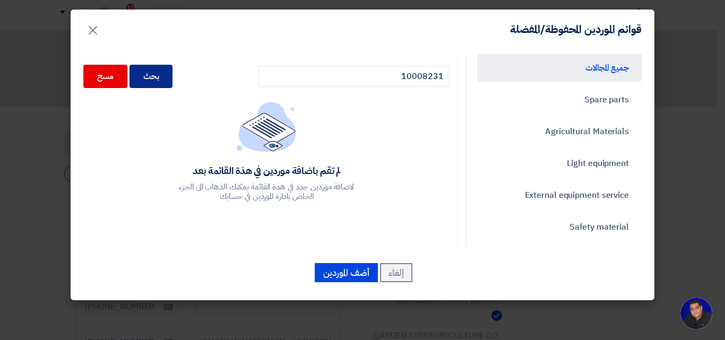
click at [152, 81] on div "بحث" at bounding box center [152, 76] width 44 height 23
click at [160, 81] on div "بحث" at bounding box center [152, 76] width 44 height 23
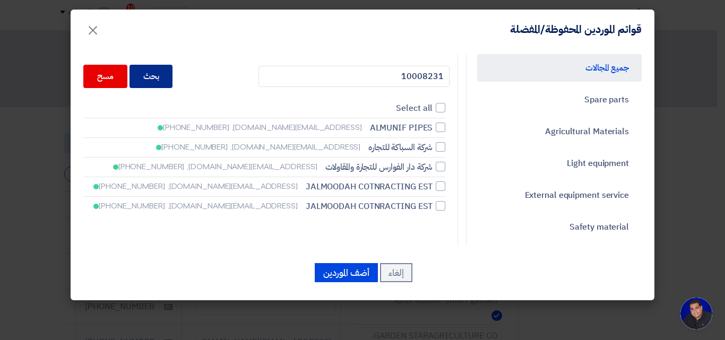
click at [161, 82] on div "بحث" at bounding box center [152, 76] width 44 height 23
click at [411, 124] on span "ALMUNIF PIPES" at bounding box center [401, 128] width 63 height 13
click at [426, 124] on input "ALMUNIF PIPES dampro@mmppf.com, +966550901656" at bounding box center [429, 127] width 7 height 7
checkbox input "true"
click at [421, 147] on span "شركة السباكة للتجاره" at bounding box center [400, 147] width 64 height 13
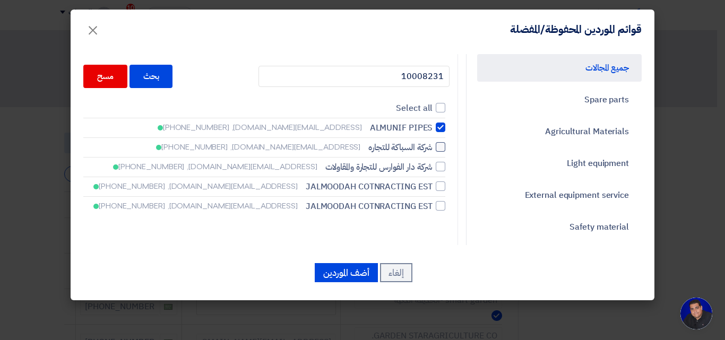
click at [426, 147] on input "شركة السباكة للتجاره bashar.khatib@ikkgroup.com, +966554861961" at bounding box center [429, 147] width 7 height 7
checkbox input "true"
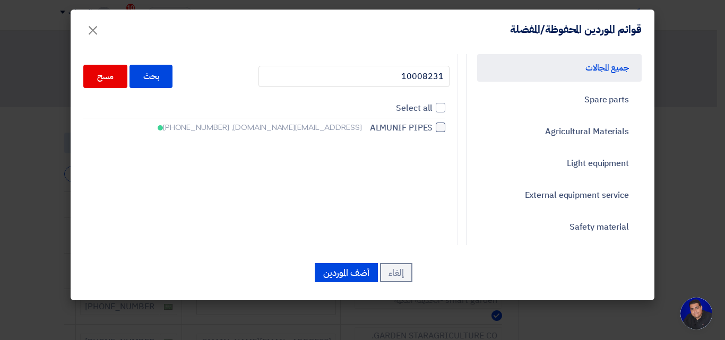
click at [429, 129] on span "ALMUNIF PIPES" at bounding box center [401, 128] width 63 height 13
click at [429, 129] on input "ALMUNIF PIPES dampro@mmppf.com, +966550901656" at bounding box center [429, 127] width 7 height 7
checkbox input "true"
click at [336, 275] on button "أضف الموردين" at bounding box center [346, 272] width 63 height 19
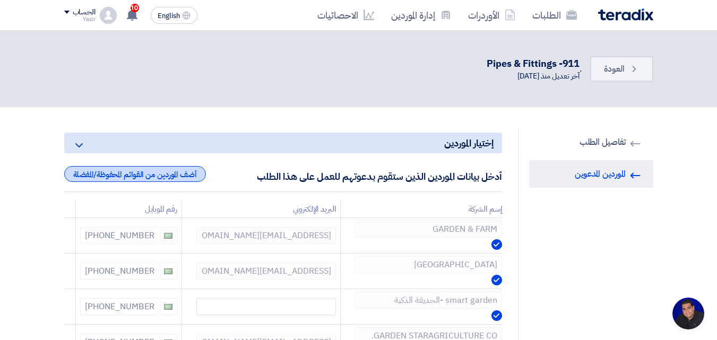
click at [152, 178] on div "أضف الموردين من القوائم المحفوظة/المفضلة" at bounding box center [135, 174] width 142 height 16
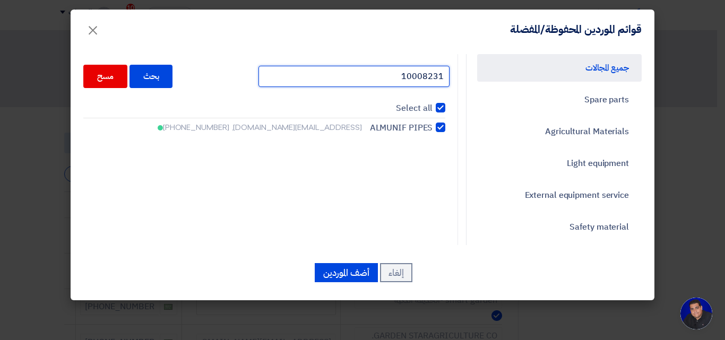
click at [446, 79] on input "10008231" at bounding box center [354, 76] width 191 height 21
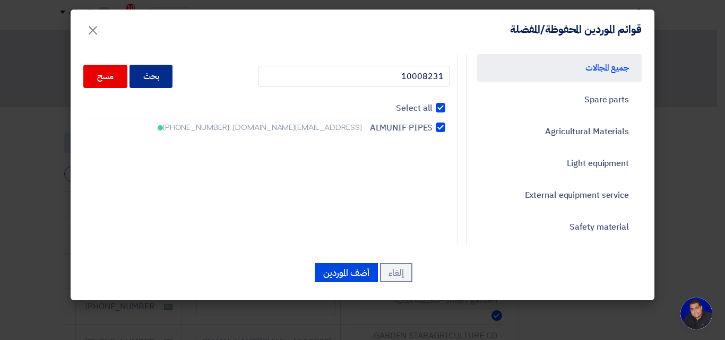
click at [173, 82] on div "بحث" at bounding box center [152, 76] width 44 height 23
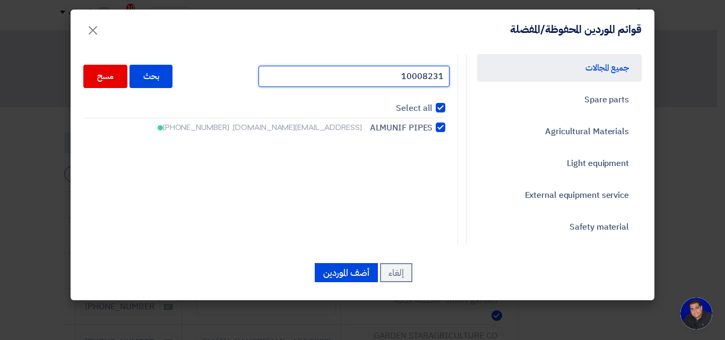
drag, startPoint x: 442, startPoint y: 77, endPoint x: 449, endPoint y: 77, distance: 6.9
click at [449, 77] on input "10008231" at bounding box center [354, 76] width 191 height 21
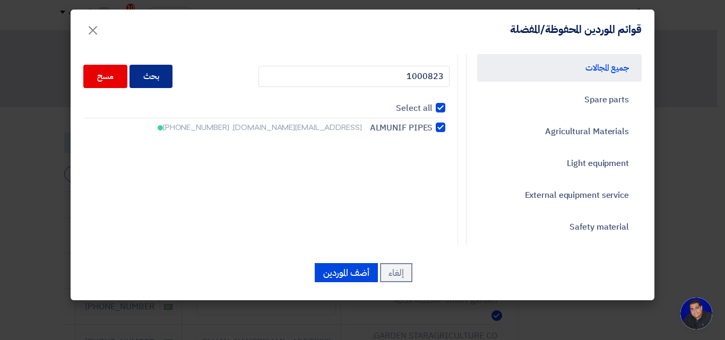
click at [164, 81] on div "بحث" at bounding box center [152, 76] width 44 height 23
click at [173, 76] on div "بحث" at bounding box center [152, 76] width 44 height 23
click at [170, 79] on div "بحث" at bounding box center [152, 76] width 44 height 23
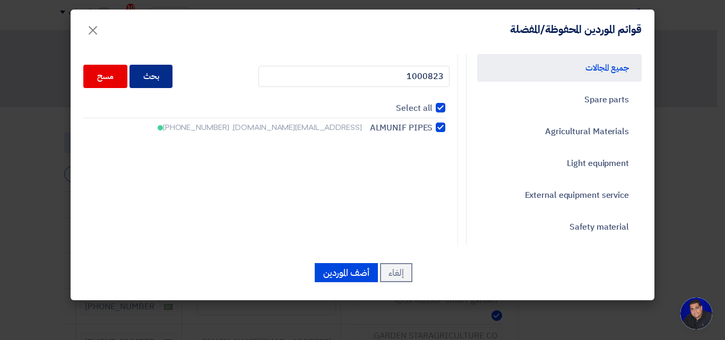
click at [159, 76] on div "بحث" at bounding box center [152, 76] width 44 height 23
click at [167, 75] on div "بحث" at bounding box center [152, 76] width 44 height 23
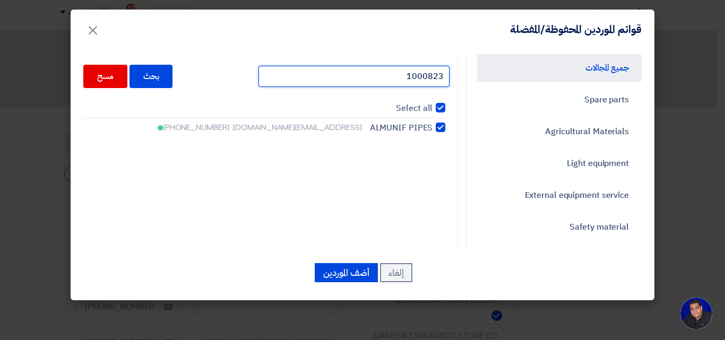
drag, startPoint x: 392, startPoint y: 78, endPoint x: 476, endPoint y: 75, distance: 84.4
click at [477, 80] on div "جميع المجالات Spare parts Agricultural Materials Light equipment External equip…" at bounding box center [362, 149] width 574 height 191
type input "100082"
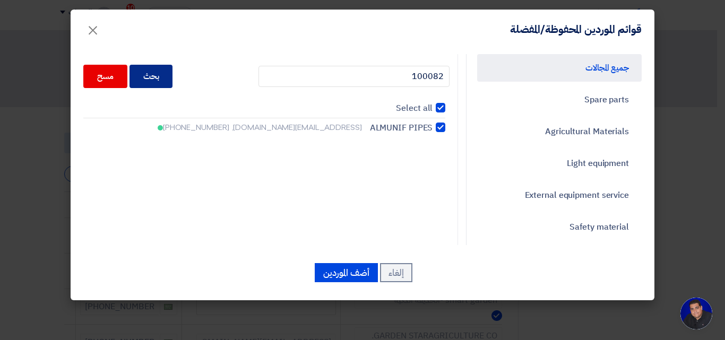
click at [153, 80] on div "بحث" at bounding box center [152, 76] width 44 height 23
checkbox input "false"
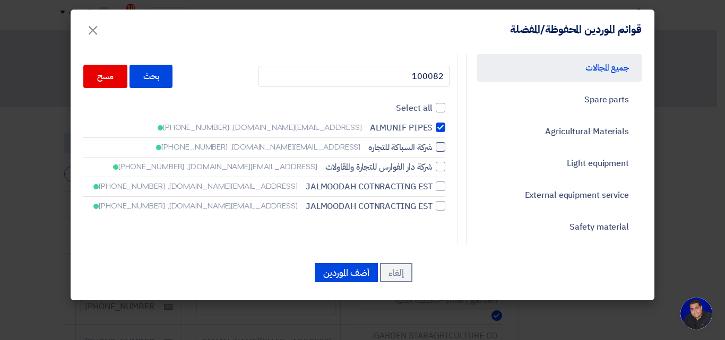
click at [444, 150] on div at bounding box center [441, 147] width 10 height 10
click at [433, 150] on input "شركة السباكة للتجاره bashar.khatib@ikkgroup.com, +966554861961" at bounding box center [429, 147] width 7 height 7
checkbox input "true"
click at [342, 272] on button "أضف الموردين" at bounding box center [346, 272] width 63 height 19
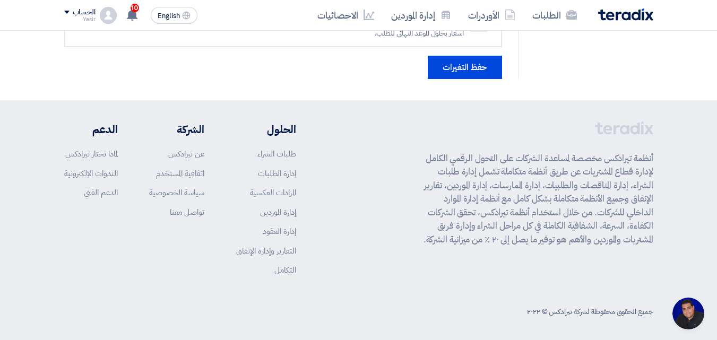
scroll to position [2894, 0]
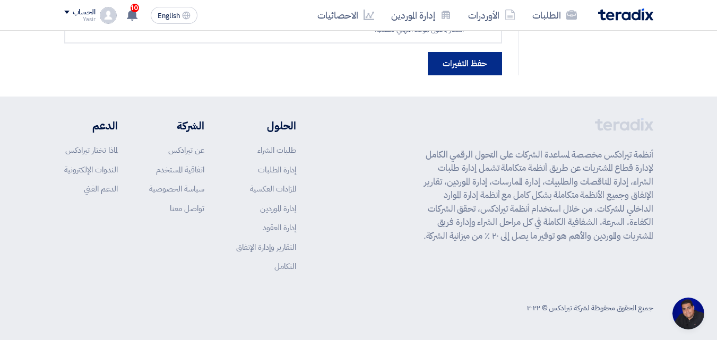
click at [452, 66] on button "حفظ التغيرات" at bounding box center [465, 63] width 74 height 23
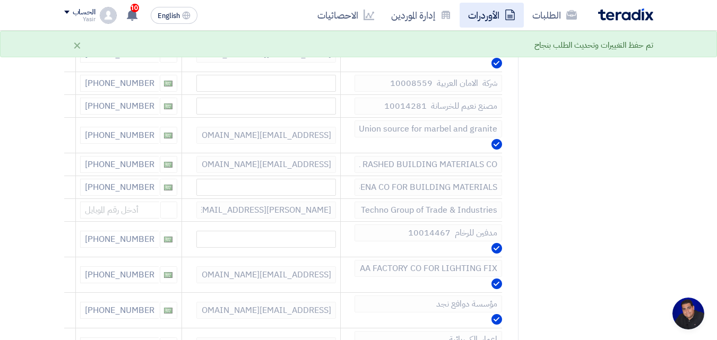
scroll to position [796, 0]
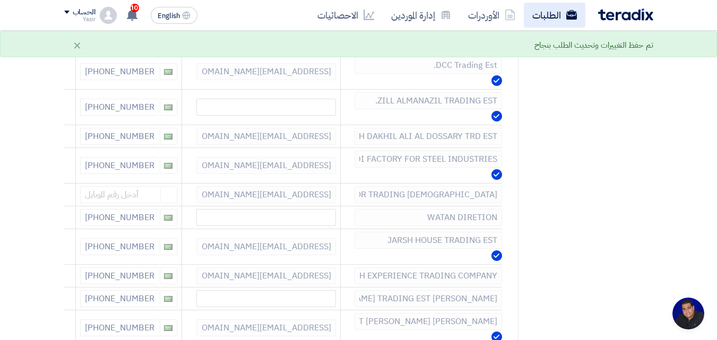
click at [539, 15] on link "الطلبات" at bounding box center [555, 15] width 62 height 25
